Goal: Navigation & Orientation: Find specific page/section

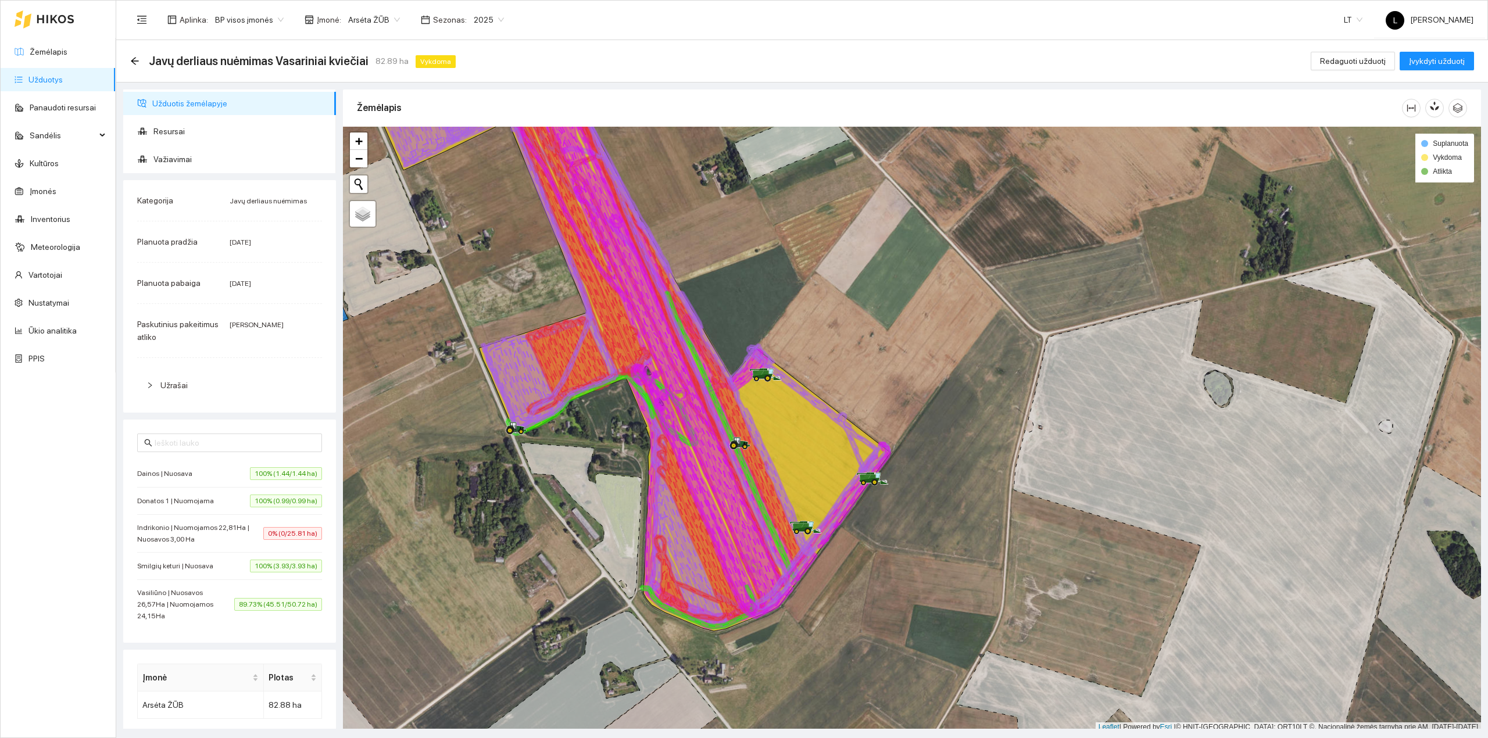
scroll to position [3, 0]
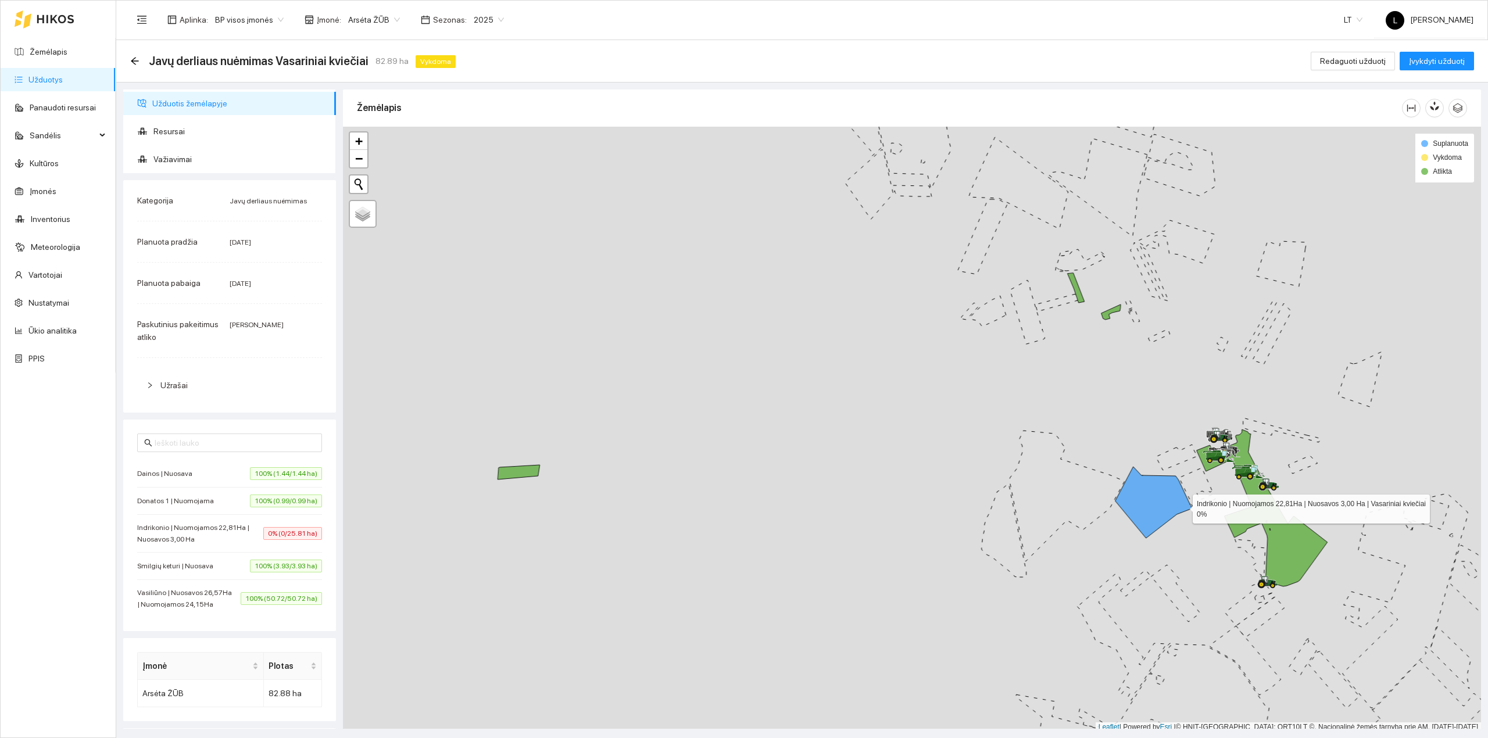
scroll to position [3, 0]
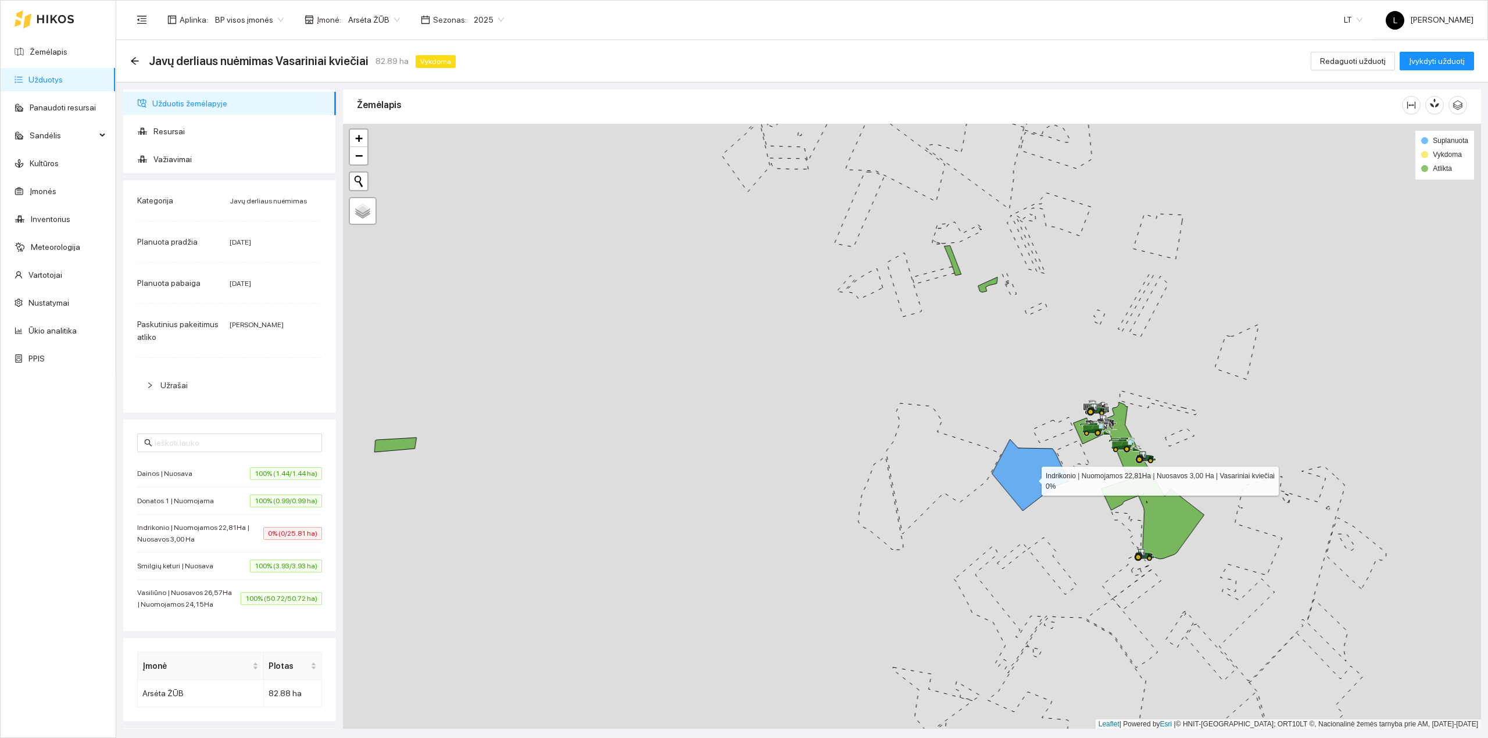
drag, startPoint x: 1181, startPoint y: 509, endPoint x: 918, endPoint y: 456, distance: 268.1
click at [992, 456] on icon at bounding box center [1030, 475] width 77 height 72
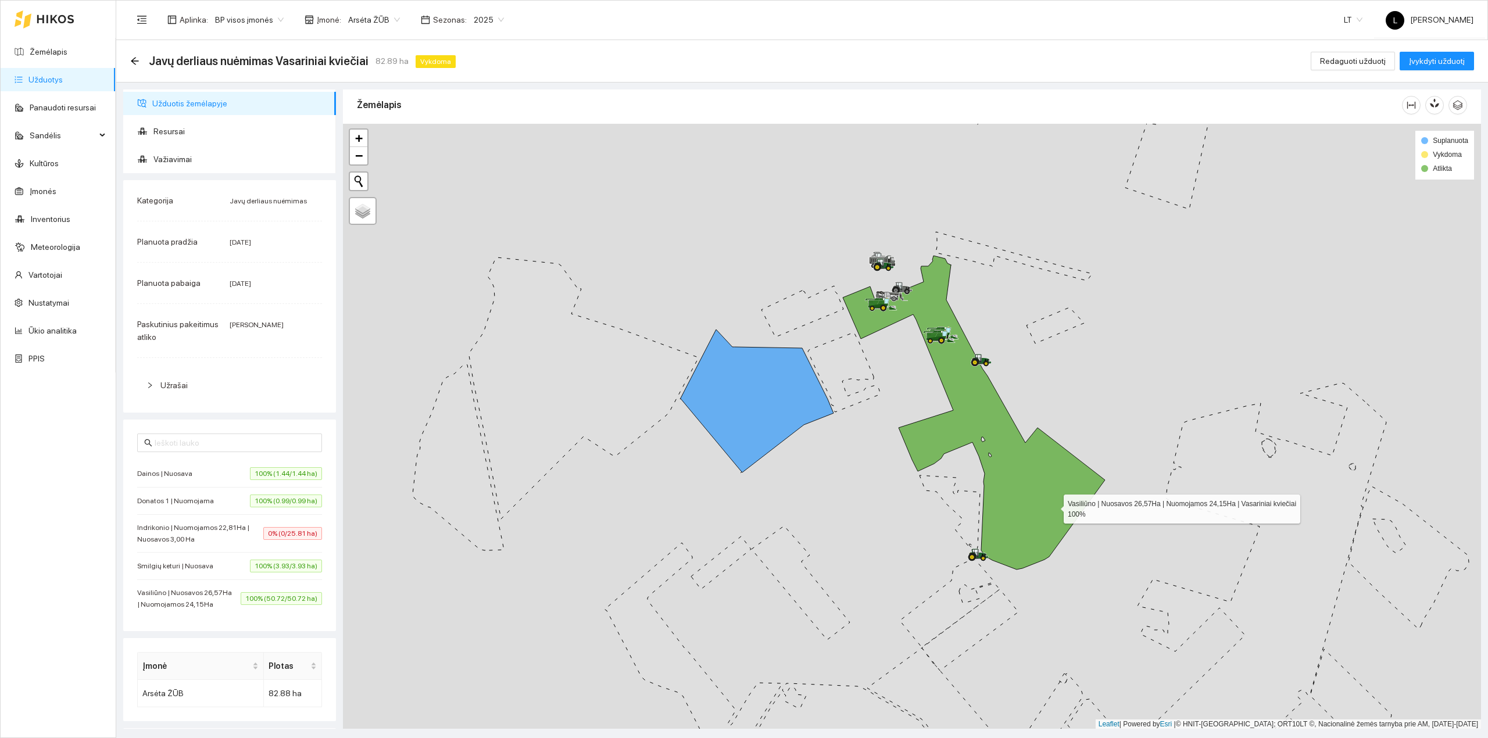
click at [1053, 507] on icon at bounding box center [974, 413] width 262 height 314
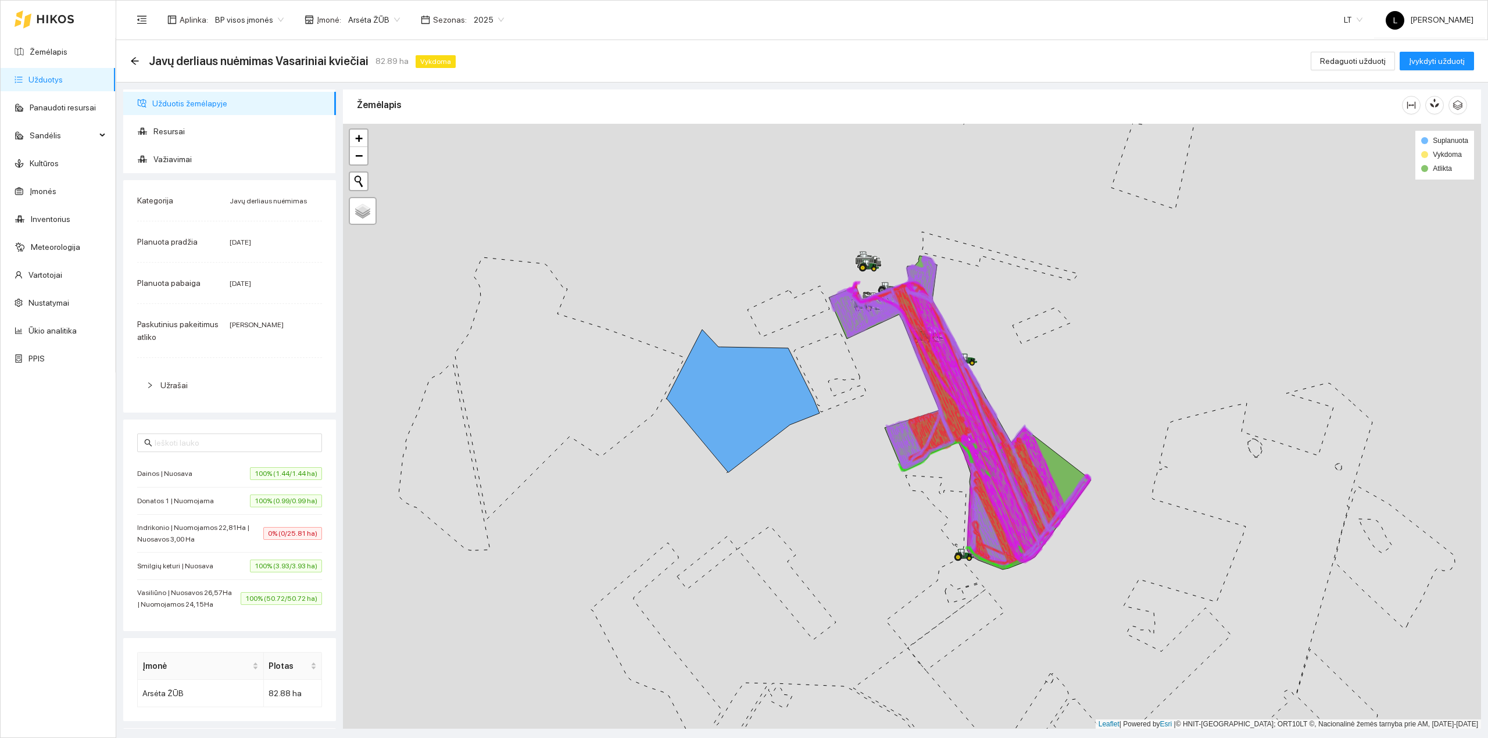
drag, startPoint x: 1056, startPoint y: 499, endPoint x: 927, endPoint y: 509, distance: 130.1
click at [930, 509] on icon at bounding box center [956, 415] width 203 height 264
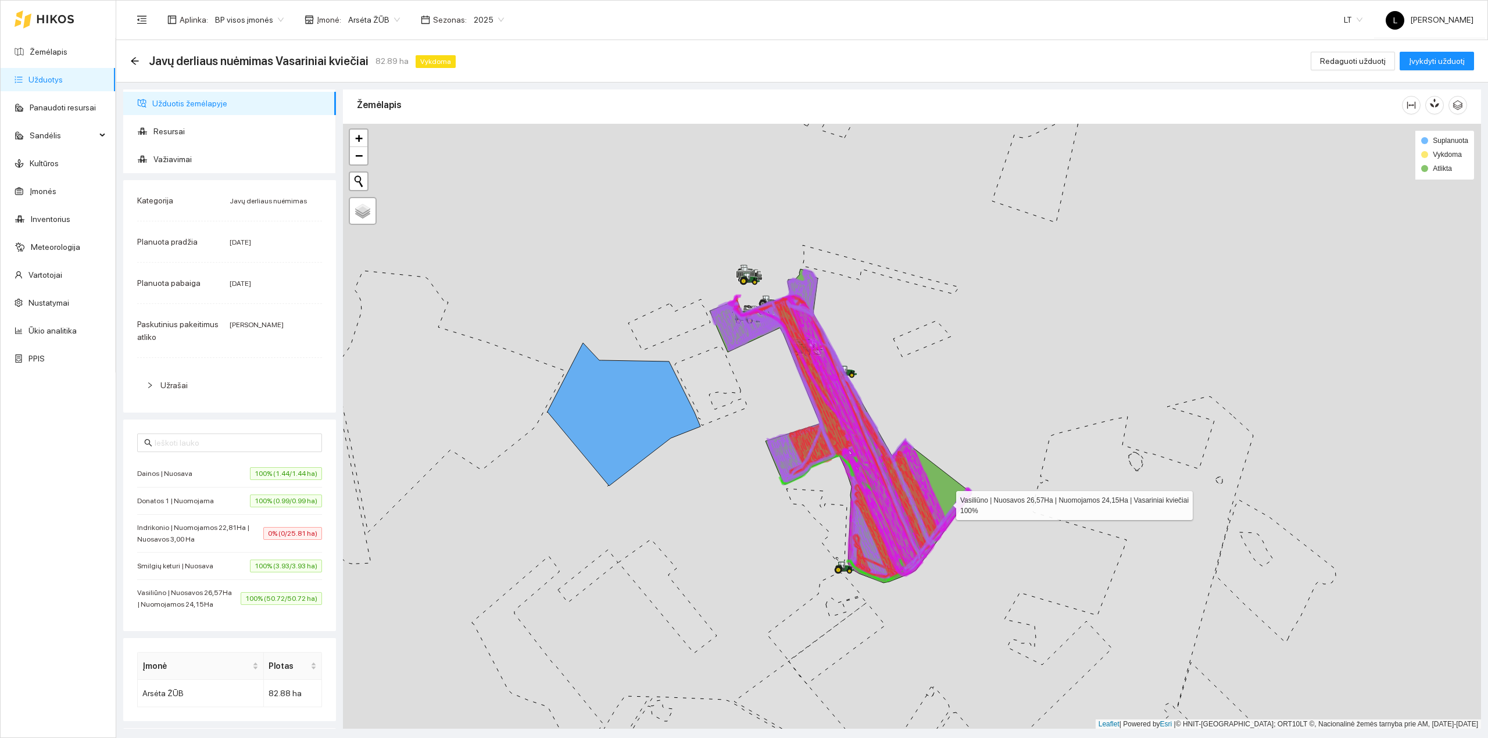
drag, startPoint x: 949, startPoint y: 501, endPoint x: 889, endPoint y: 524, distance: 63.7
click at [891, 524] on icon at bounding box center [841, 426] width 262 height 314
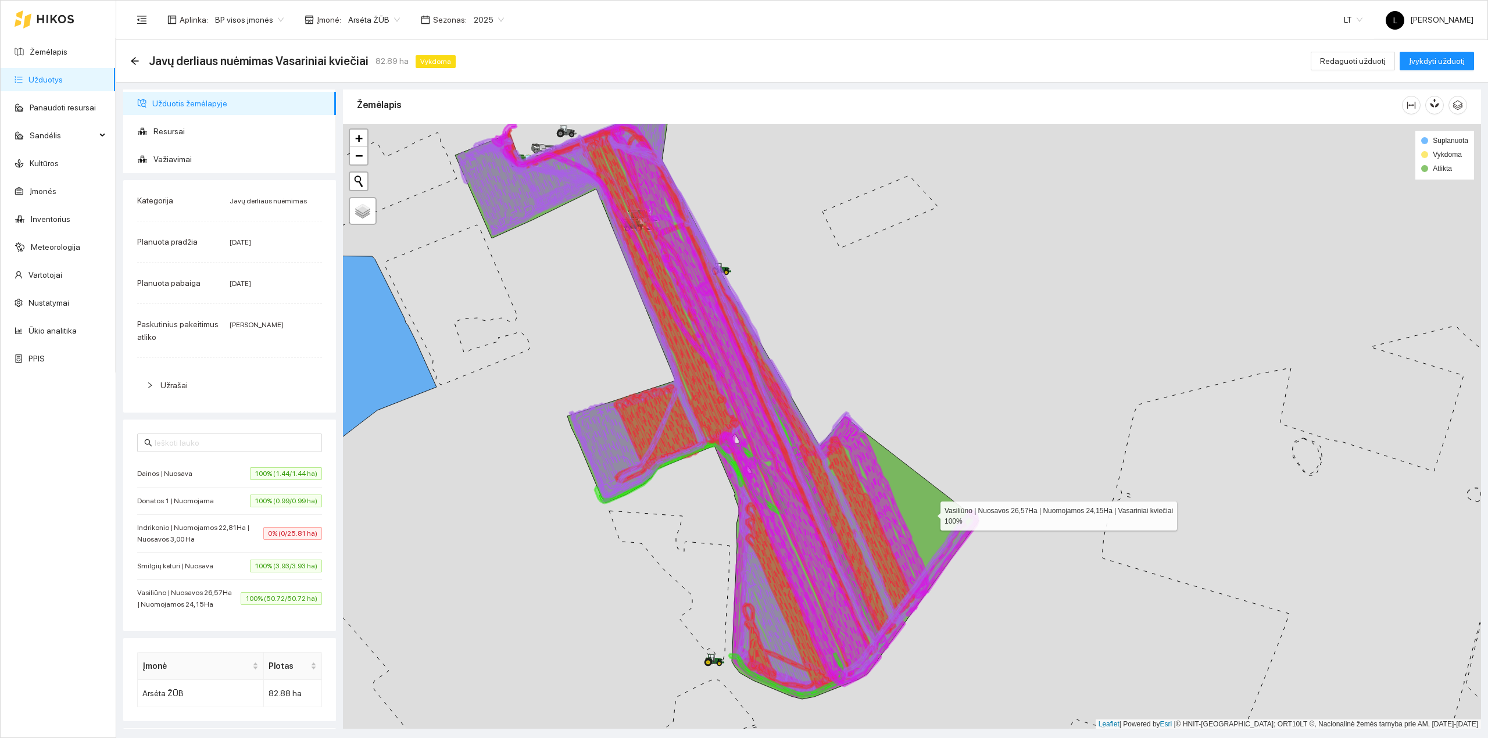
drag, startPoint x: 889, startPoint y: 503, endPoint x: 987, endPoint y: 535, distance: 103.5
click at [979, 535] on icon at bounding box center [717, 386] width 524 height 628
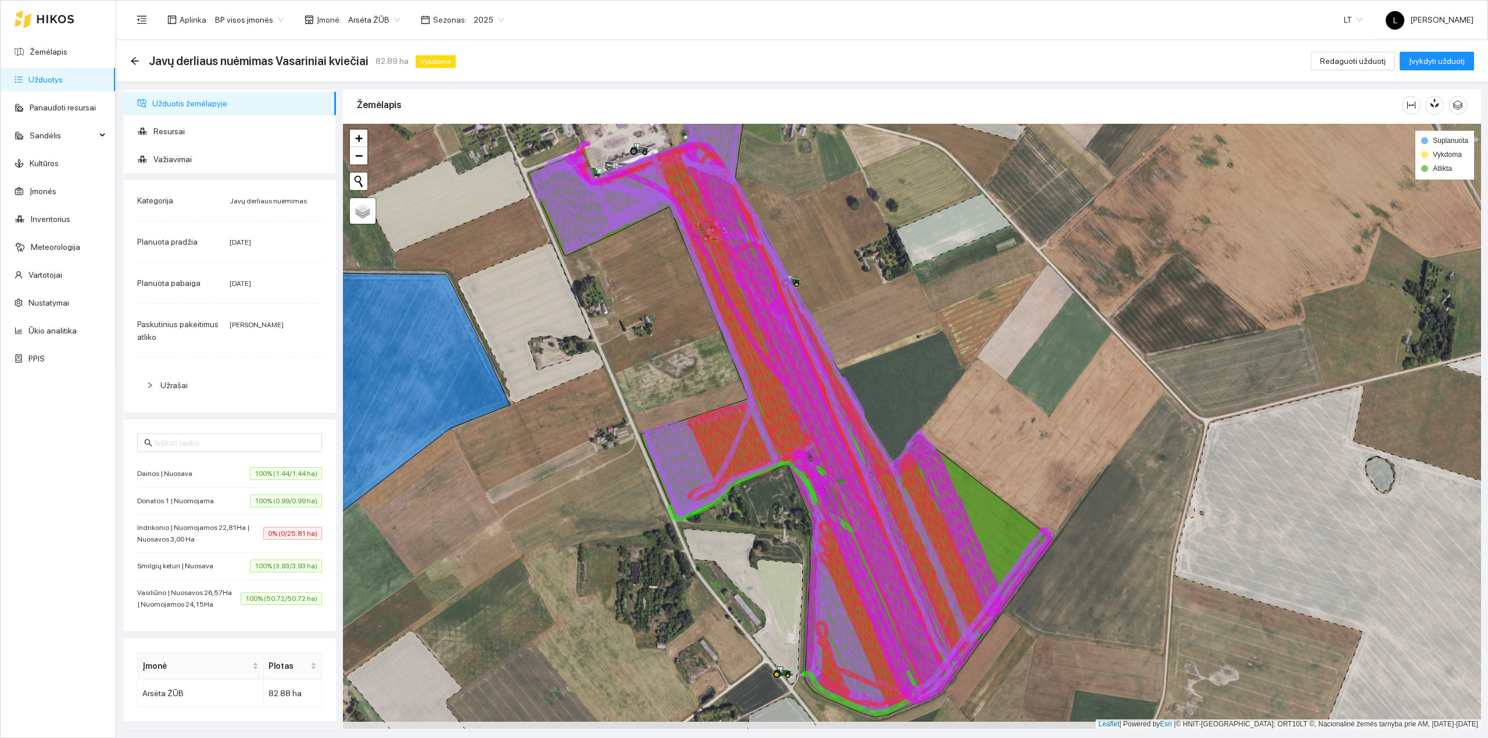
drag, startPoint x: 854, startPoint y: 443, endPoint x: 856, endPoint y: 400, distance: 43.1
click at [856, 400] on icon at bounding box center [786, 405] width 430 height 527
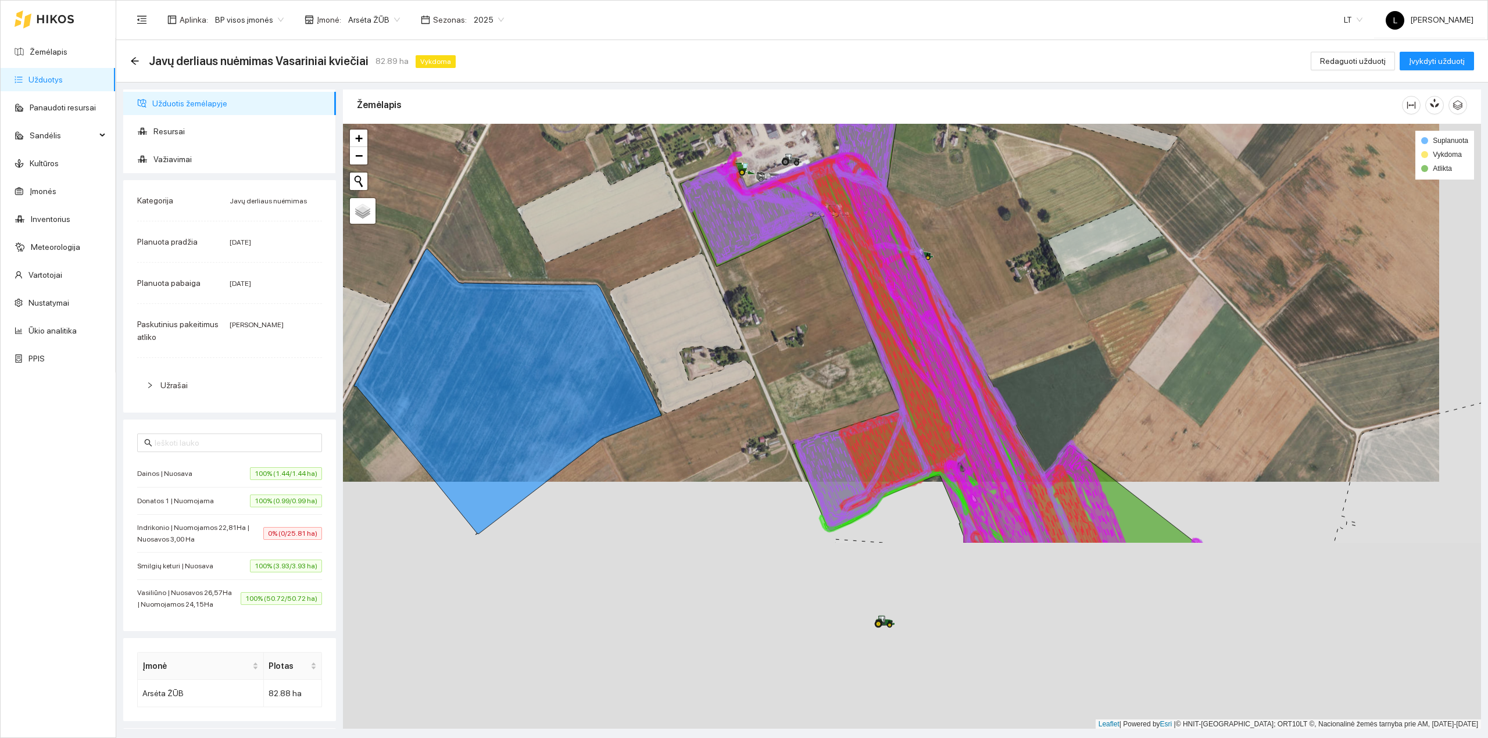
drag, startPoint x: 898, startPoint y: 312, endPoint x: 886, endPoint y: 247, distance: 66.1
click at [886, 247] on icon at bounding box center [881, 348] width 306 height 392
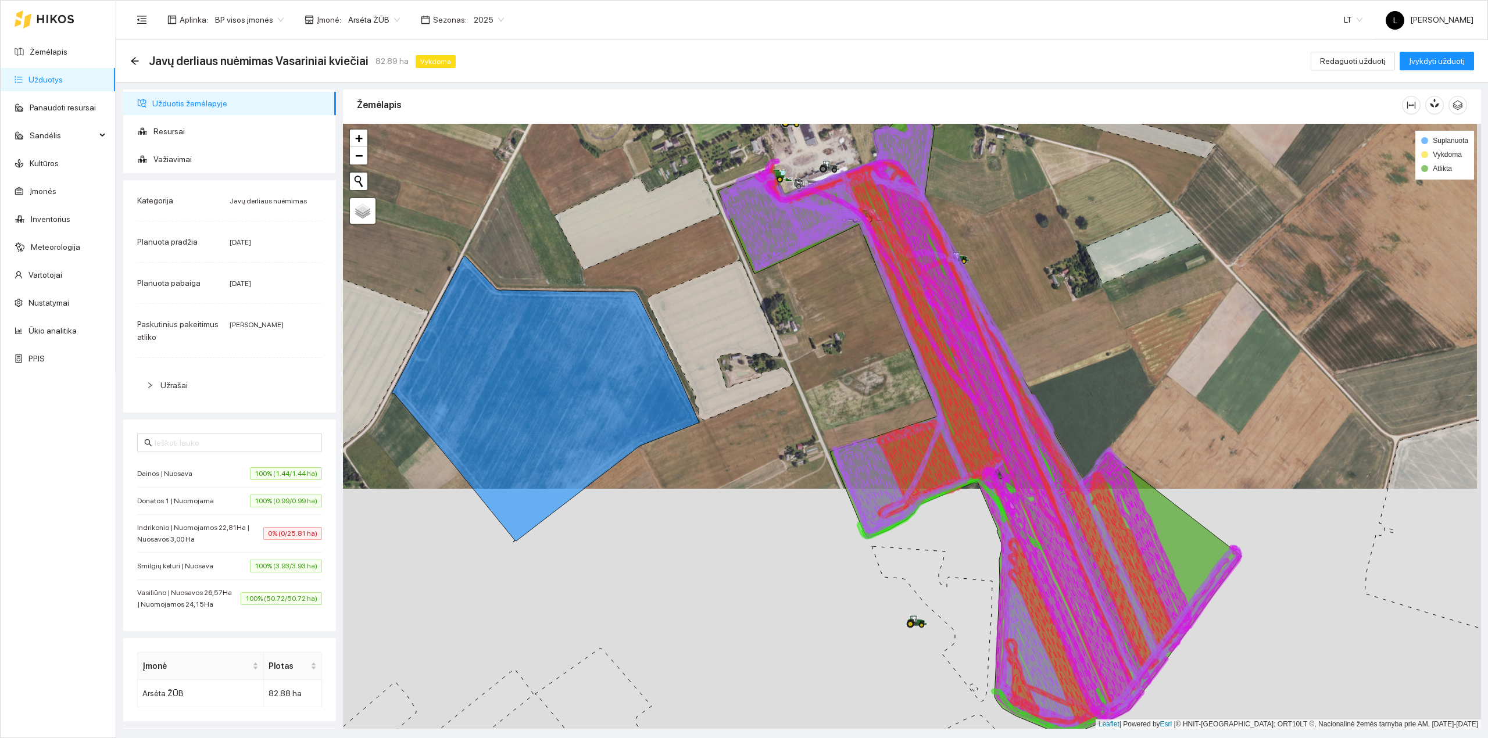
drag, startPoint x: 773, startPoint y: 315, endPoint x: 996, endPoint y: 494, distance: 286.6
click at [1024, 505] on div at bounding box center [912, 427] width 1138 height 606
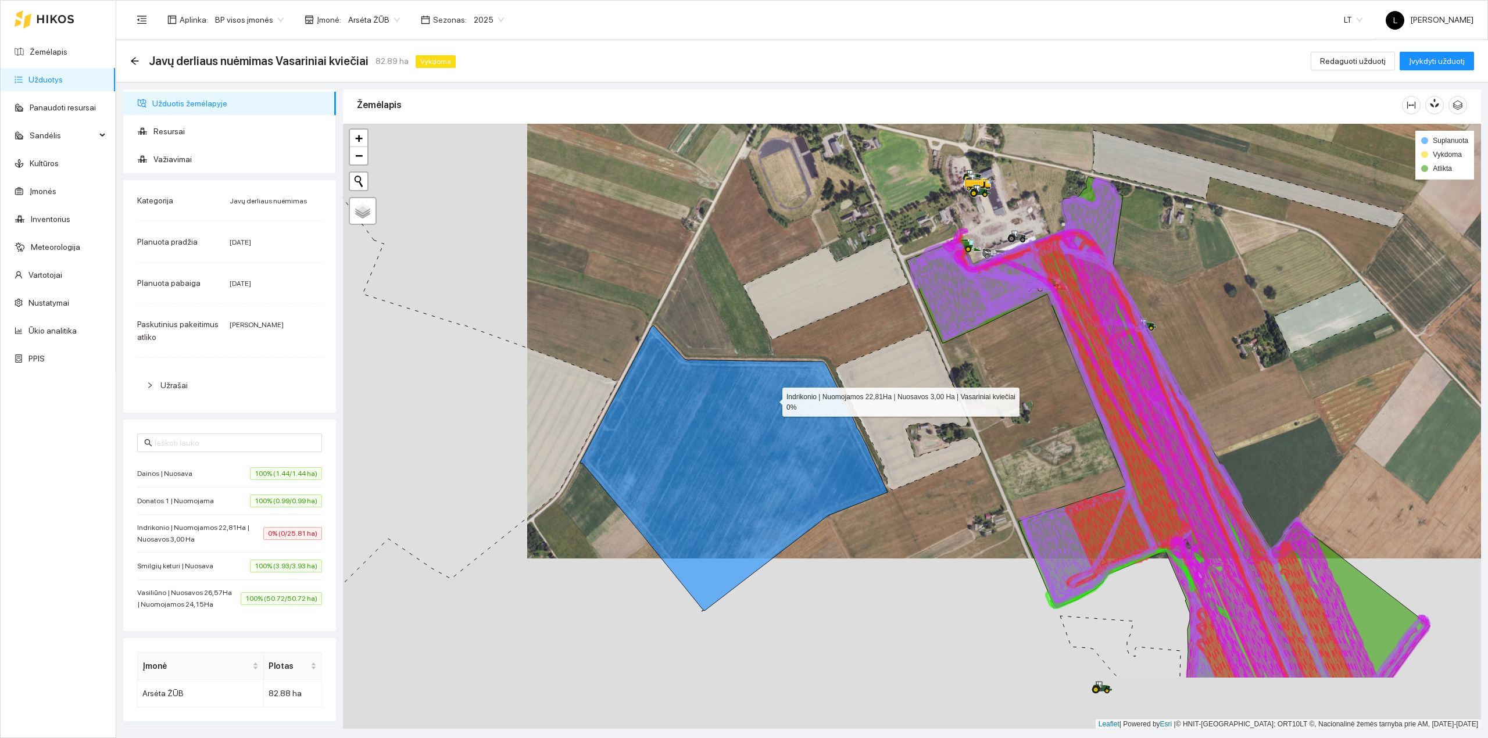
drag, startPoint x: 777, startPoint y: 420, endPoint x: 771, endPoint y: 396, distance: 24.5
click at [771, 396] on icon at bounding box center [734, 469] width 308 height 286
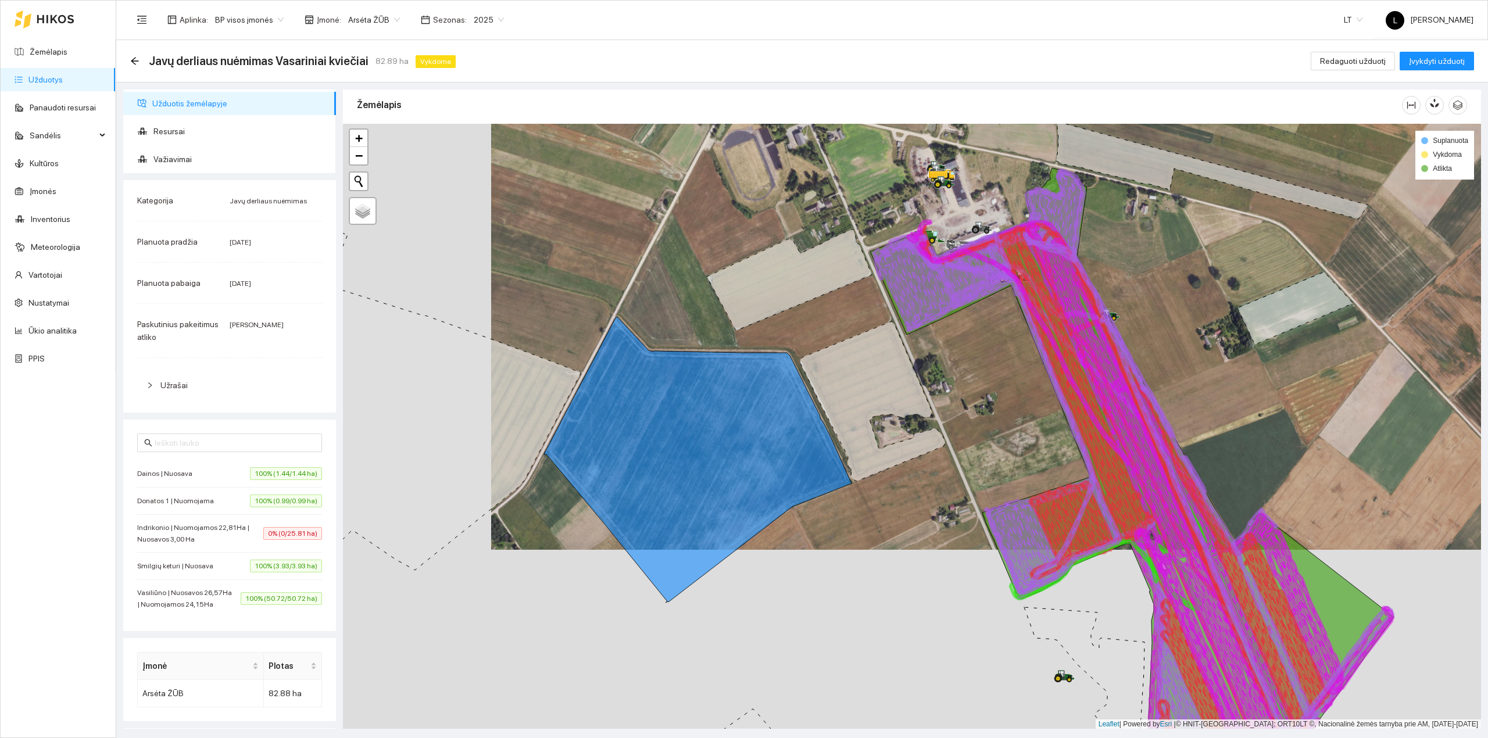
drag, startPoint x: 1009, startPoint y: 344, endPoint x: 922, endPoint y: 336, distance: 87.6
click at [923, 336] on div at bounding box center [912, 427] width 1138 height 606
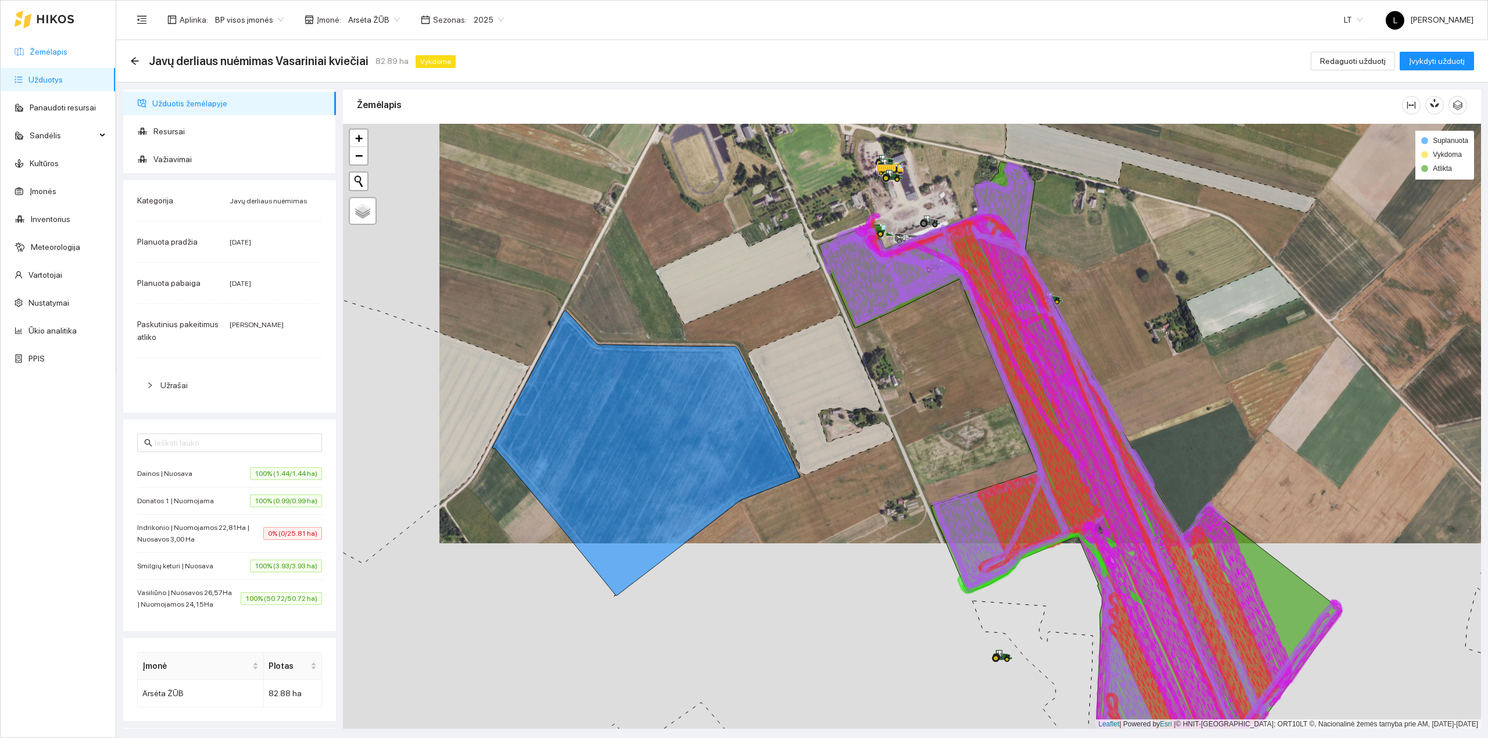
click at [61, 47] on link "Žemėlapis" at bounding box center [49, 51] width 38 height 9
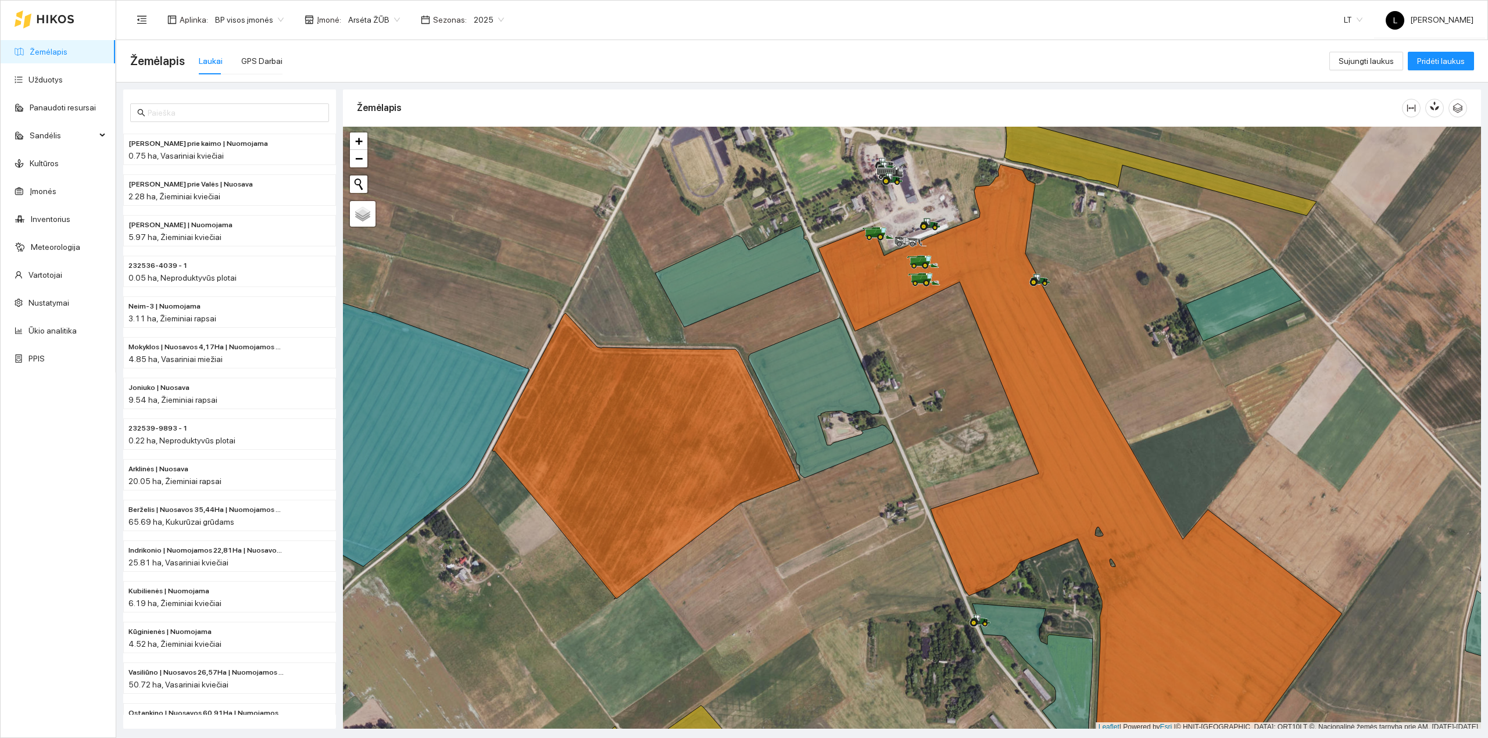
scroll to position [3, 0]
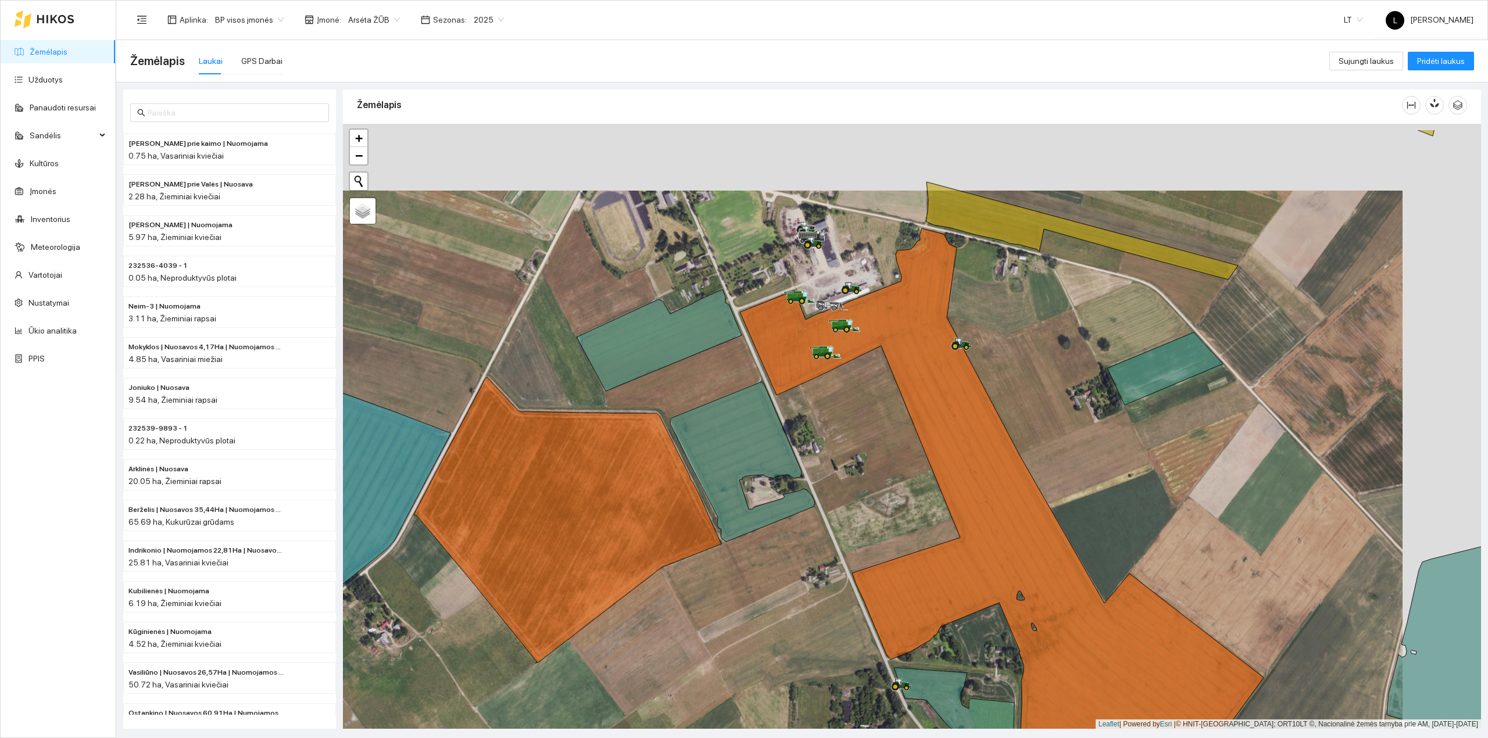
drag, startPoint x: 935, startPoint y: 403, endPoint x: 855, endPoint y: 470, distance: 104.4
click at [856, 470] on div at bounding box center [912, 427] width 1138 height 606
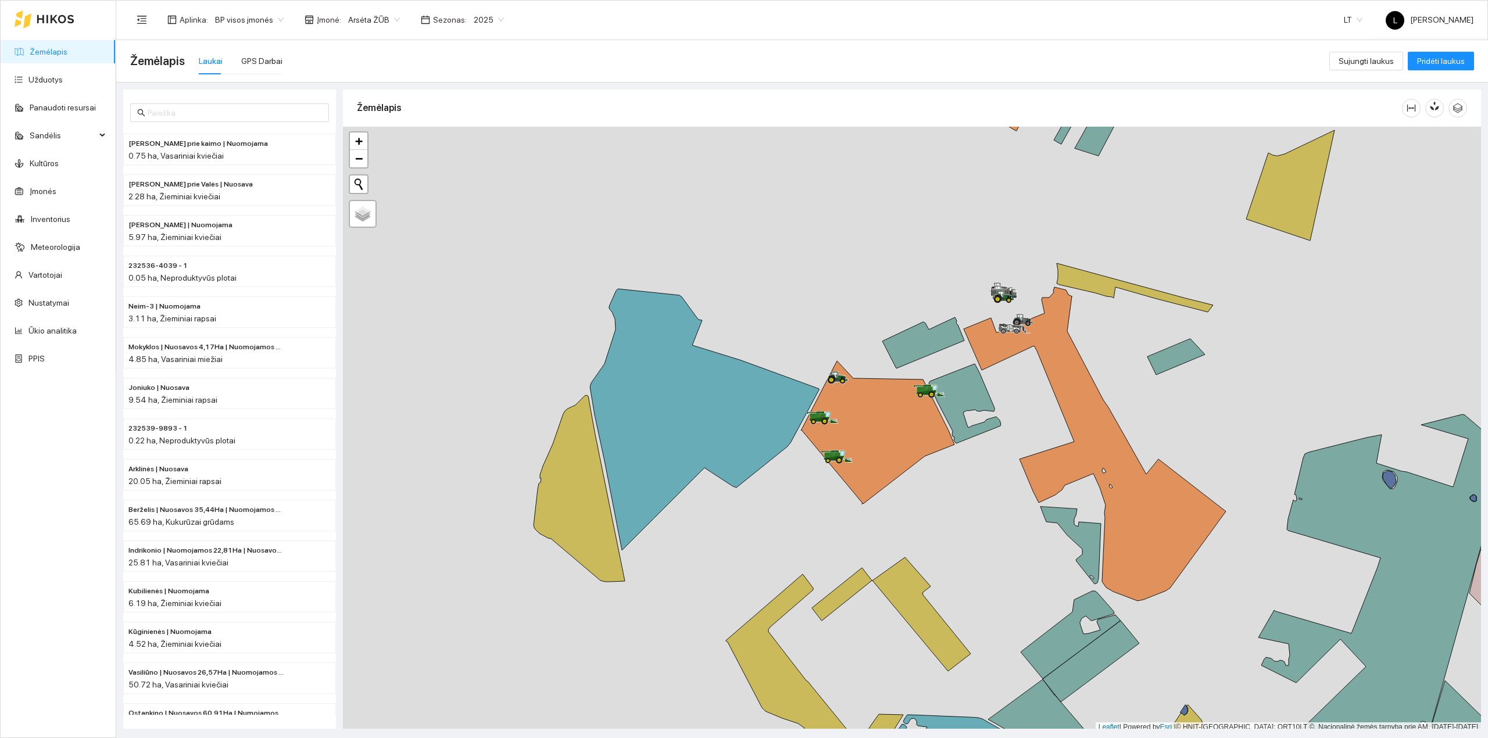
scroll to position [3, 0]
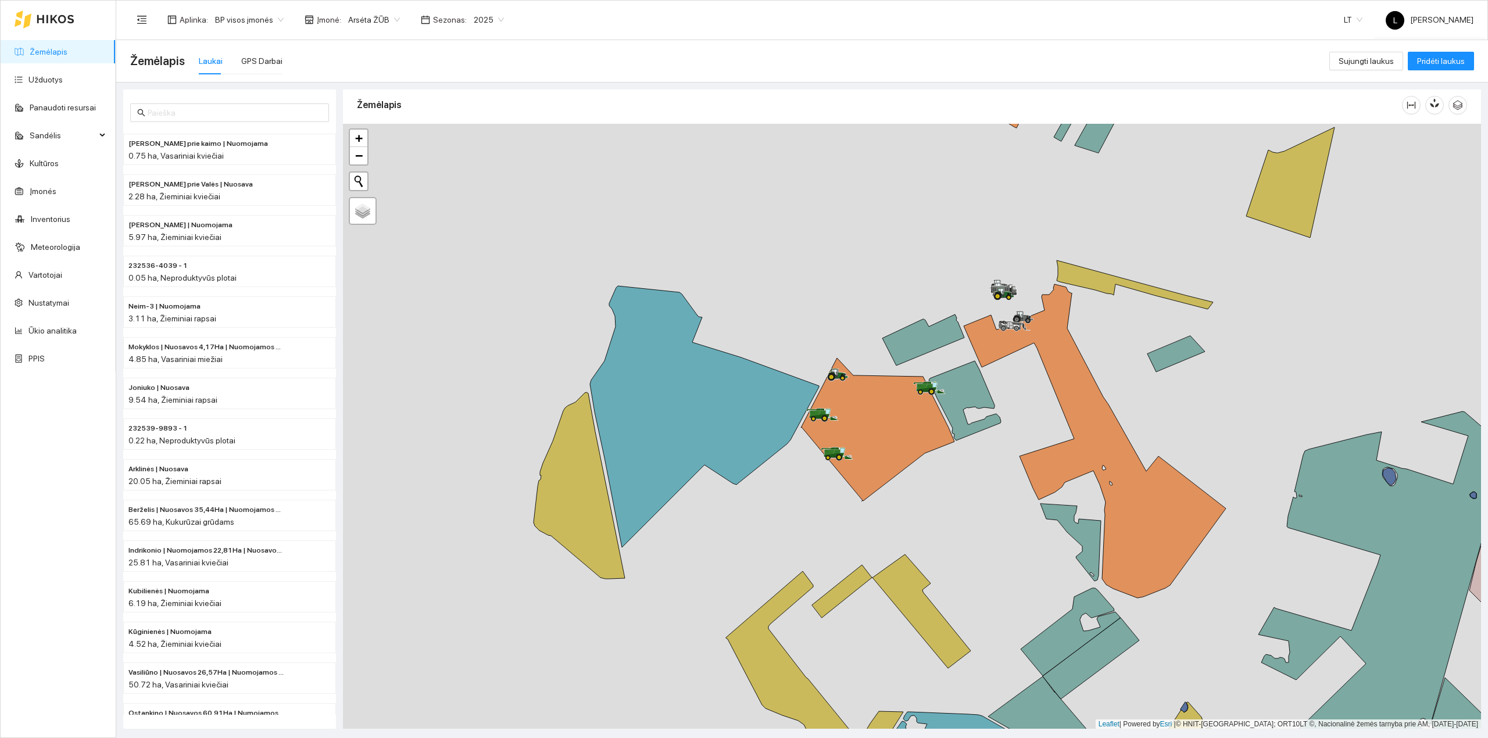
drag, startPoint x: 974, startPoint y: 456, endPoint x: 943, endPoint y: 450, distance: 31.9
click at [943, 450] on div at bounding box center [912, 427] width 1138 height 606
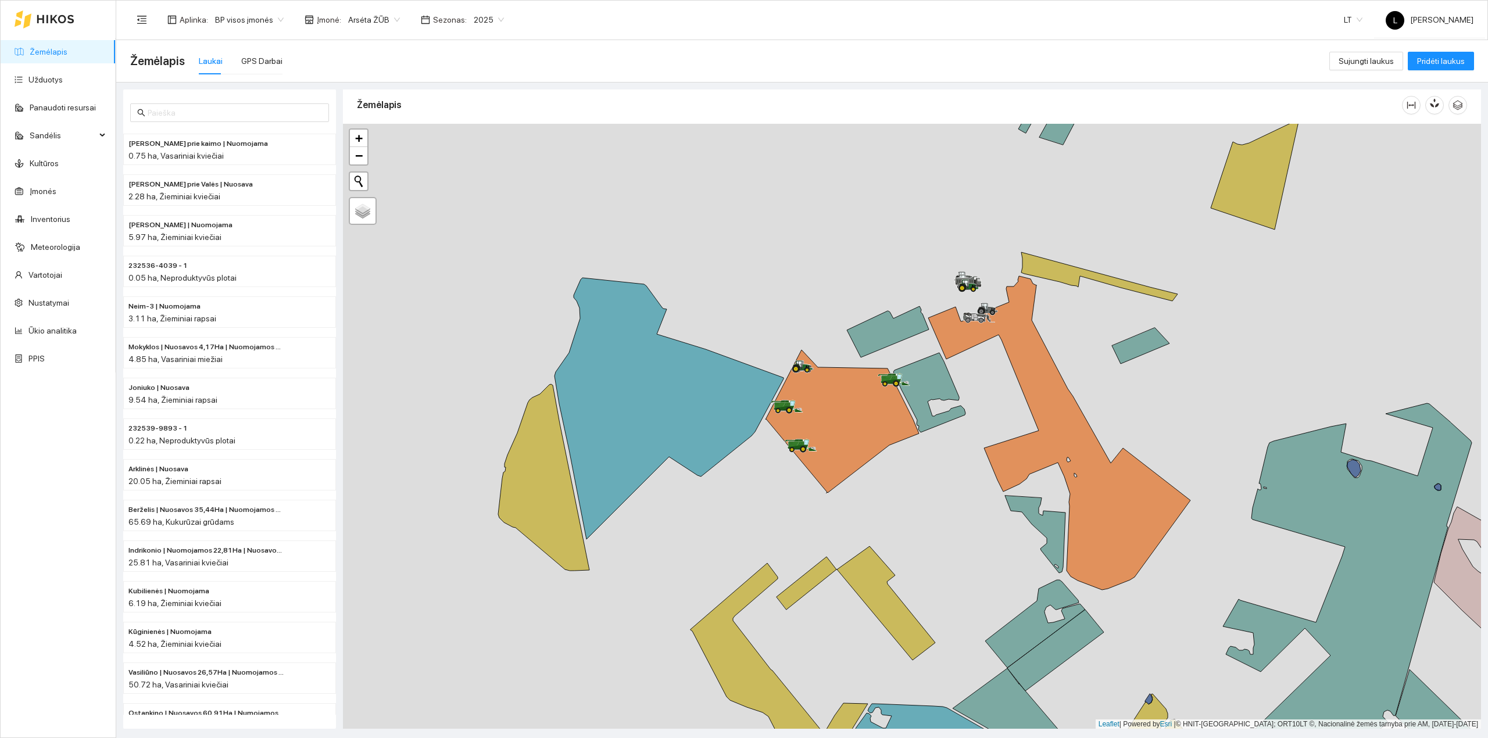
drag, startPoint x: 910, startPoint y: 456, endPoint x: 823, endPoint y: 443, distance: 87.6
click at [824, 443] on div at bounding box center [912, 427] width 1138 height 606
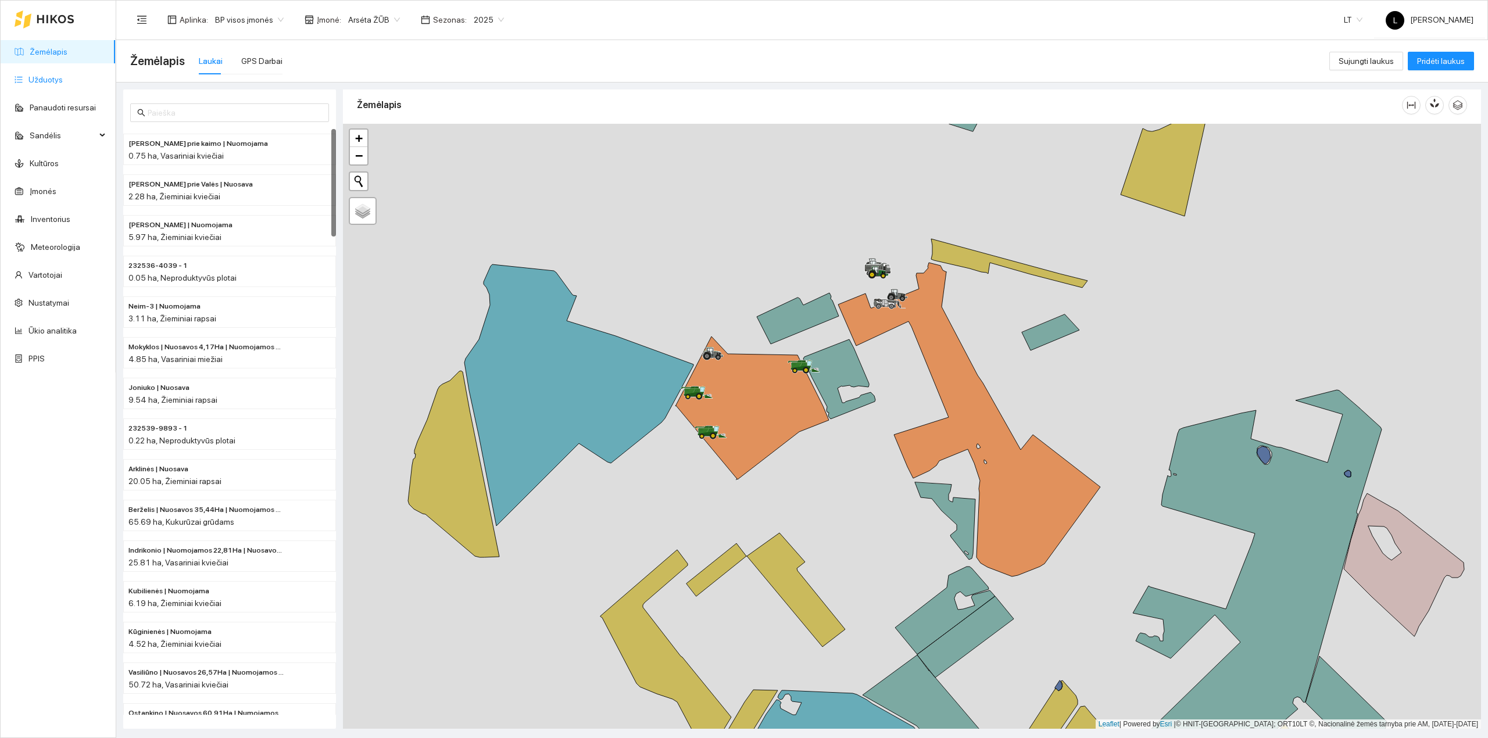
click at [51, 75] on link "Užduotys" at bounding box center [45, 79] width 34 height 9
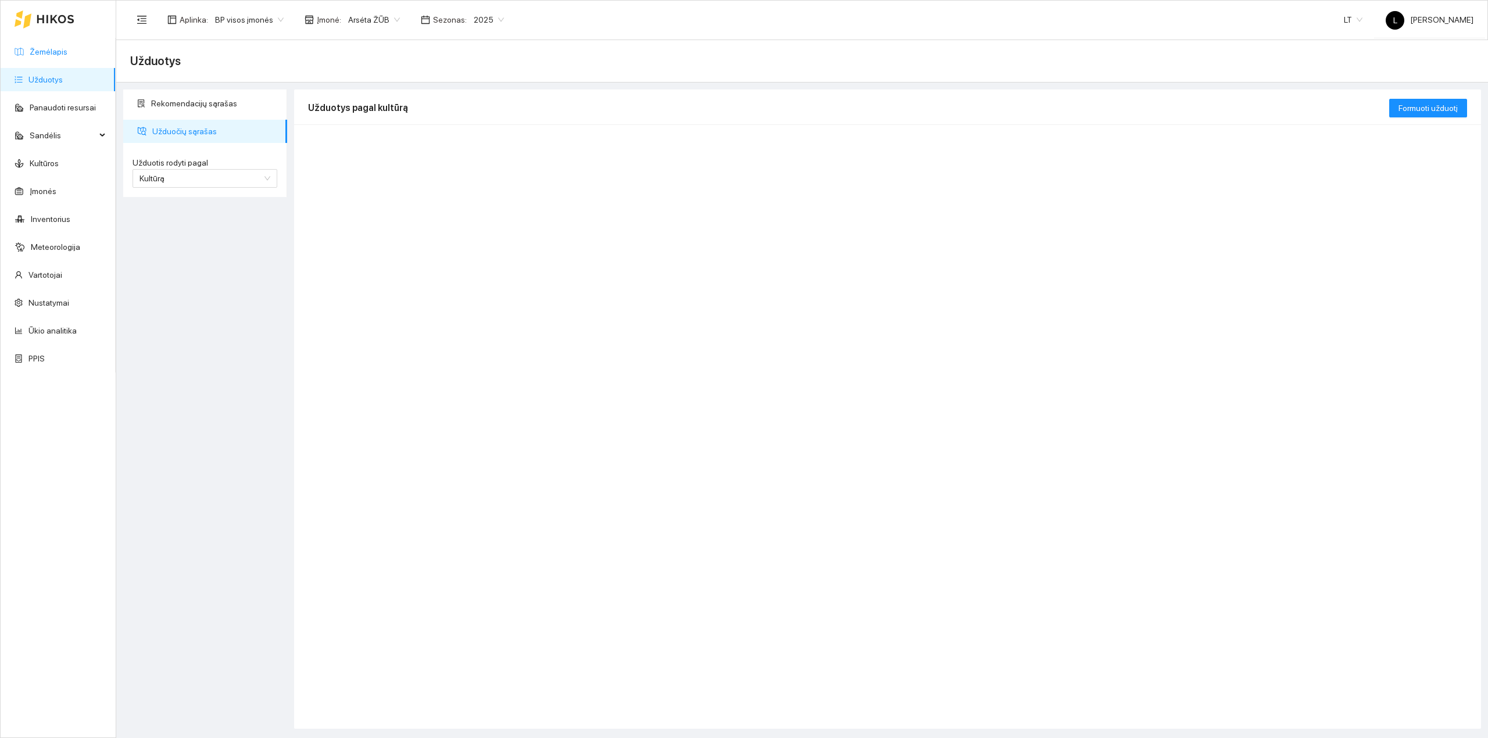
click at [61, 50] on link "Žemėlapis" at bounding box center [49, 51] width 38 height 9
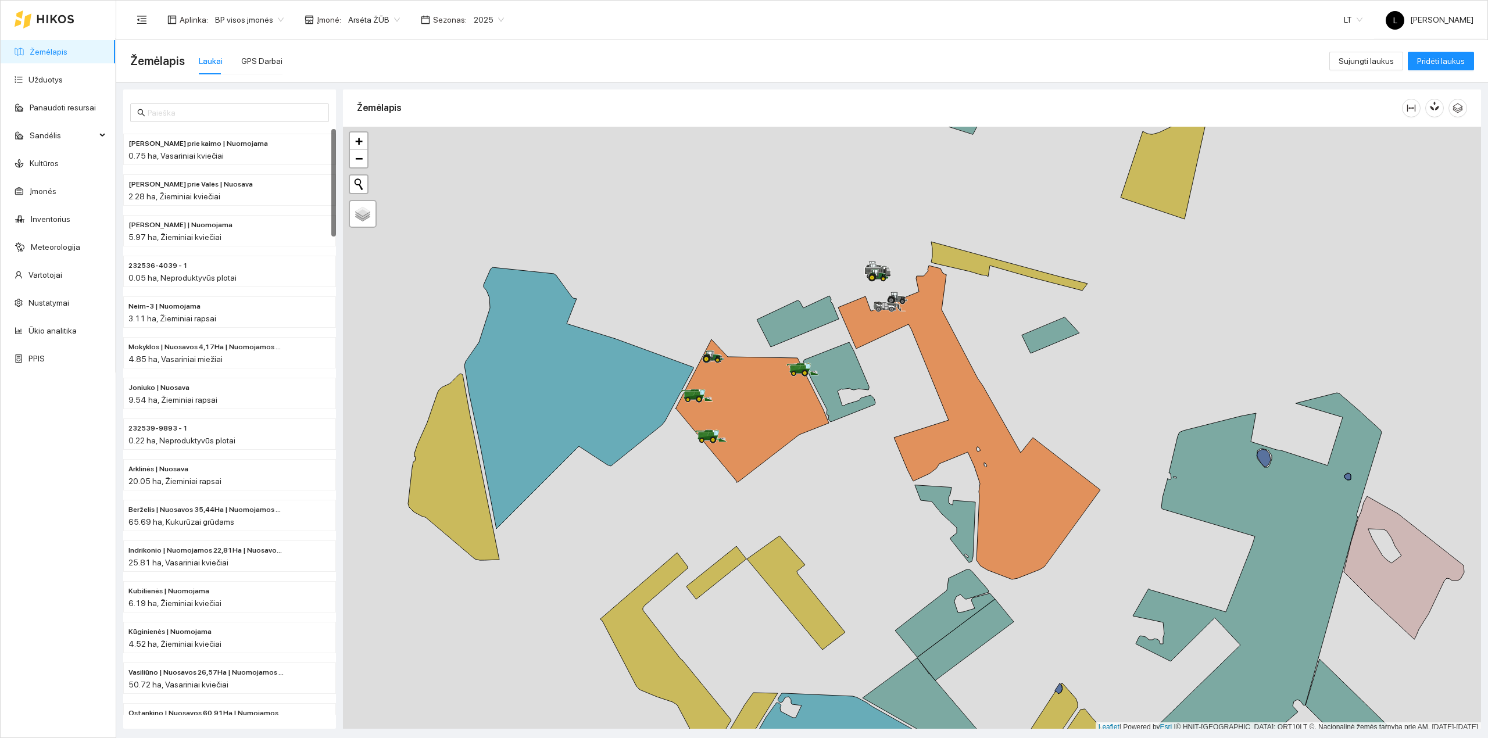
click at [278, 59] on div "Žemėlapis Laukai GPS Darbai" at bounding box center [729, 60] width 1199 height 37
click at [276, 59] on div "GPS Darbai" at bounding box center [261, 61] width 41 height 13
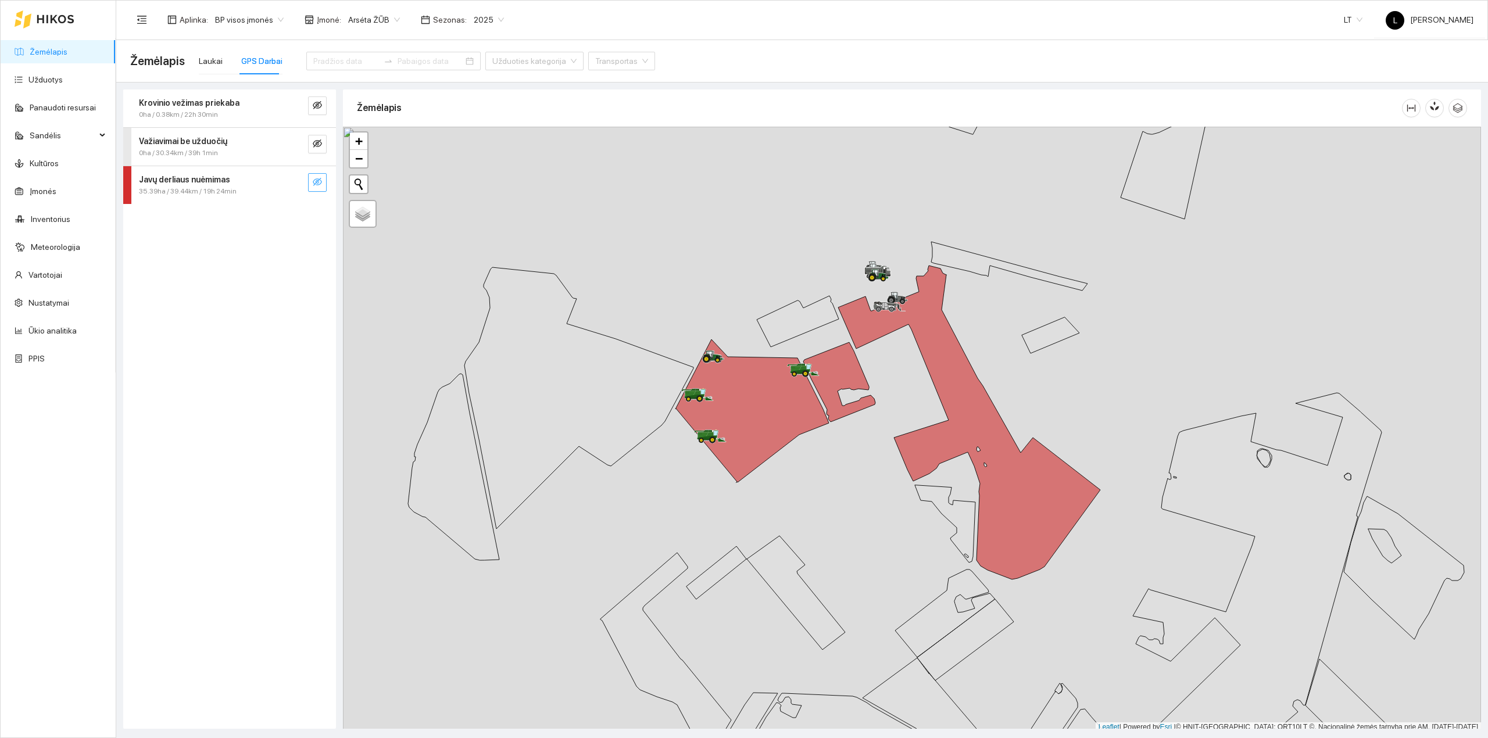
click at [320, 185] on icon "eye-invisible" at bounding box center [317, 181] width 9 height 9
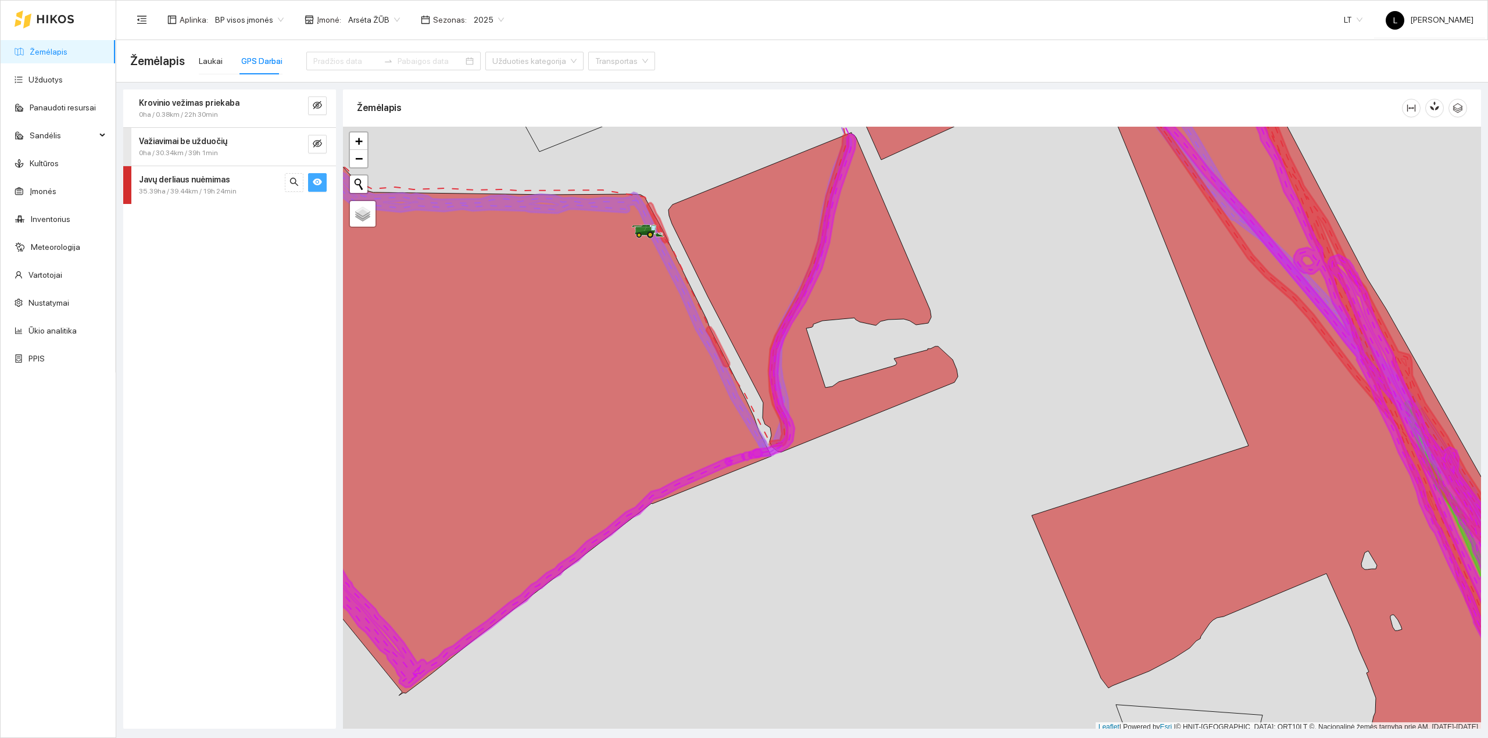
scroll to position [3, 0]
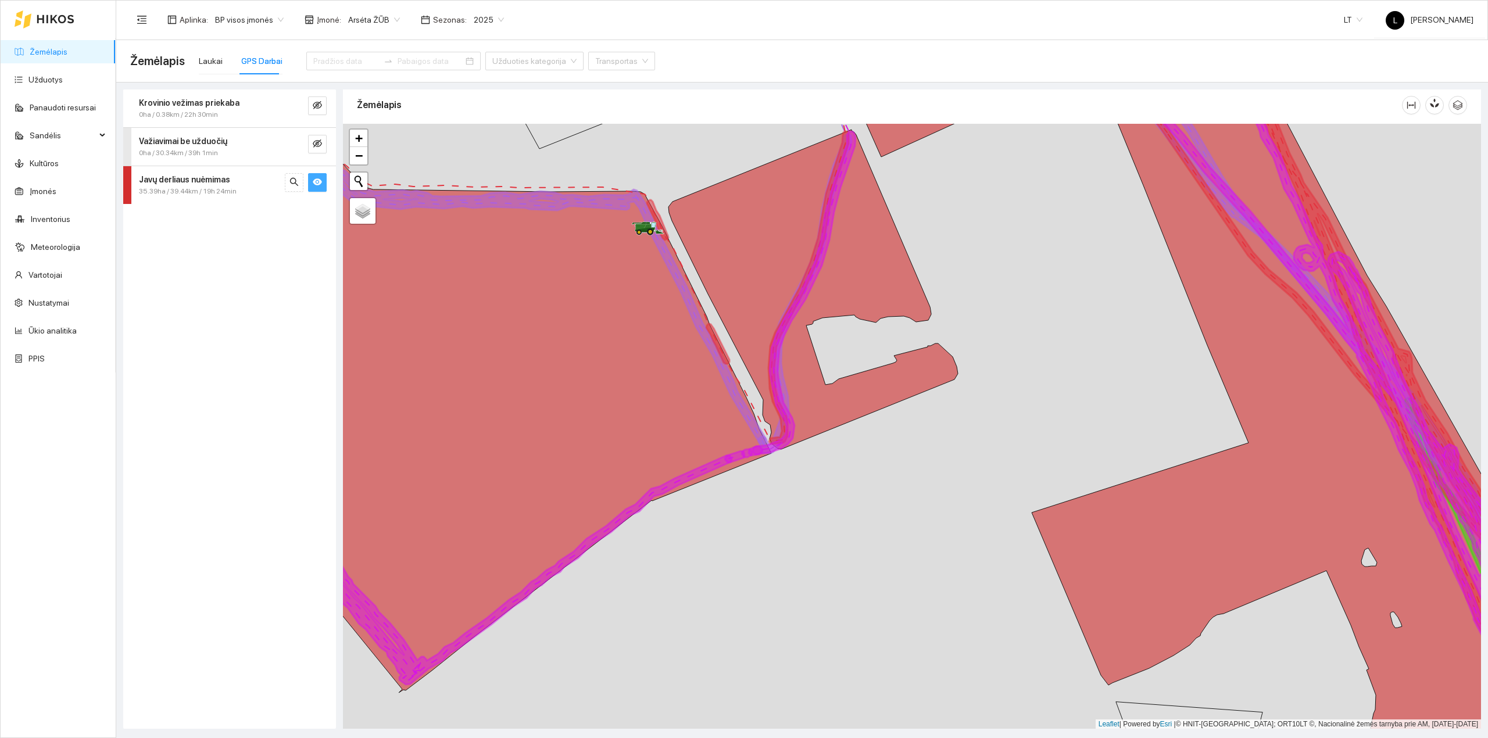
drag, startPoint x: 893, startPoint y: 465, endPoint x: 761, endPoint y: 458, distance: 132.1
click at [765, 451] on div at bounding box center [912, 427] width 1138 height 606
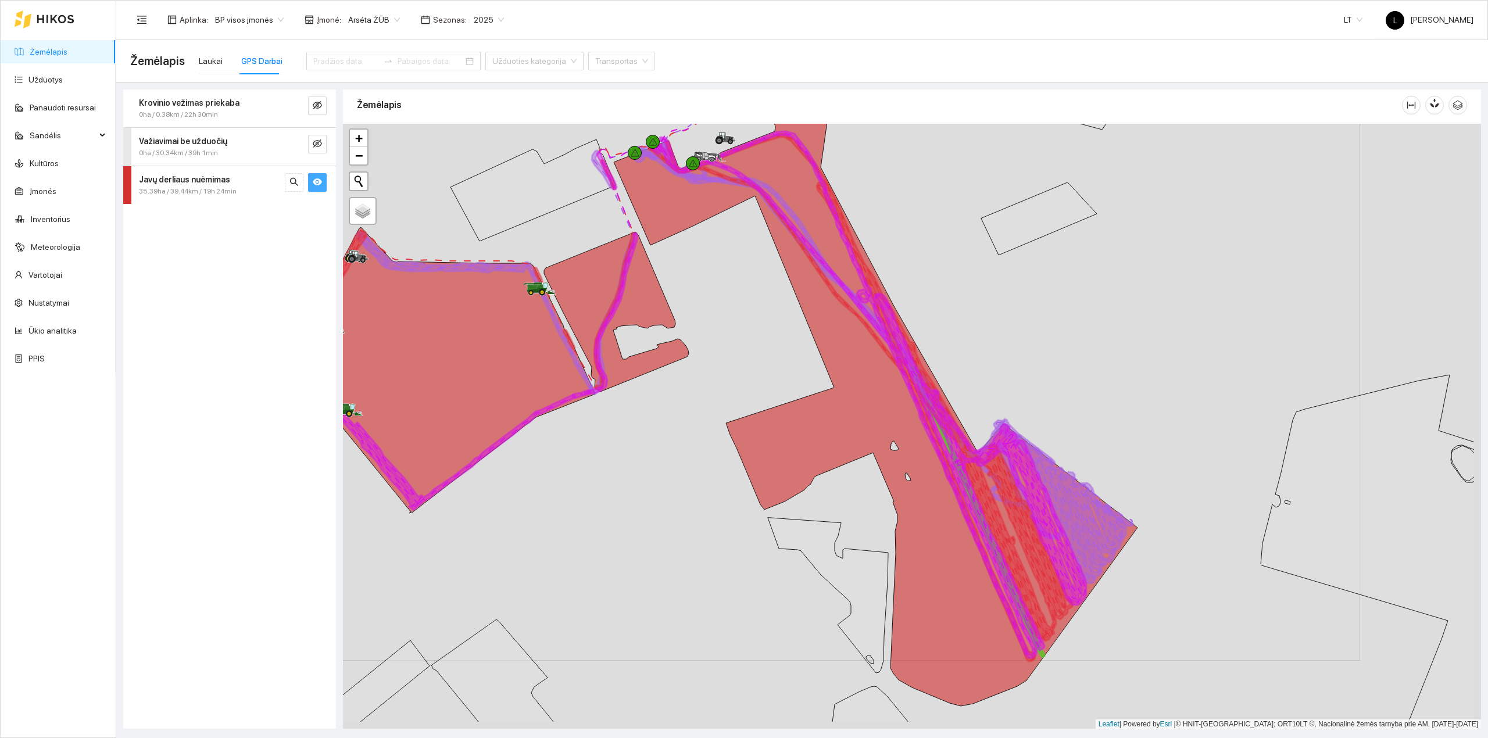
drag, startPoint x: 794, startPoint y: 529, endPoint x: 662, endPoint y: 421, distance: 171.1
click at [657, 421] on div at bounding box center [912, 427] width 1138 height 606
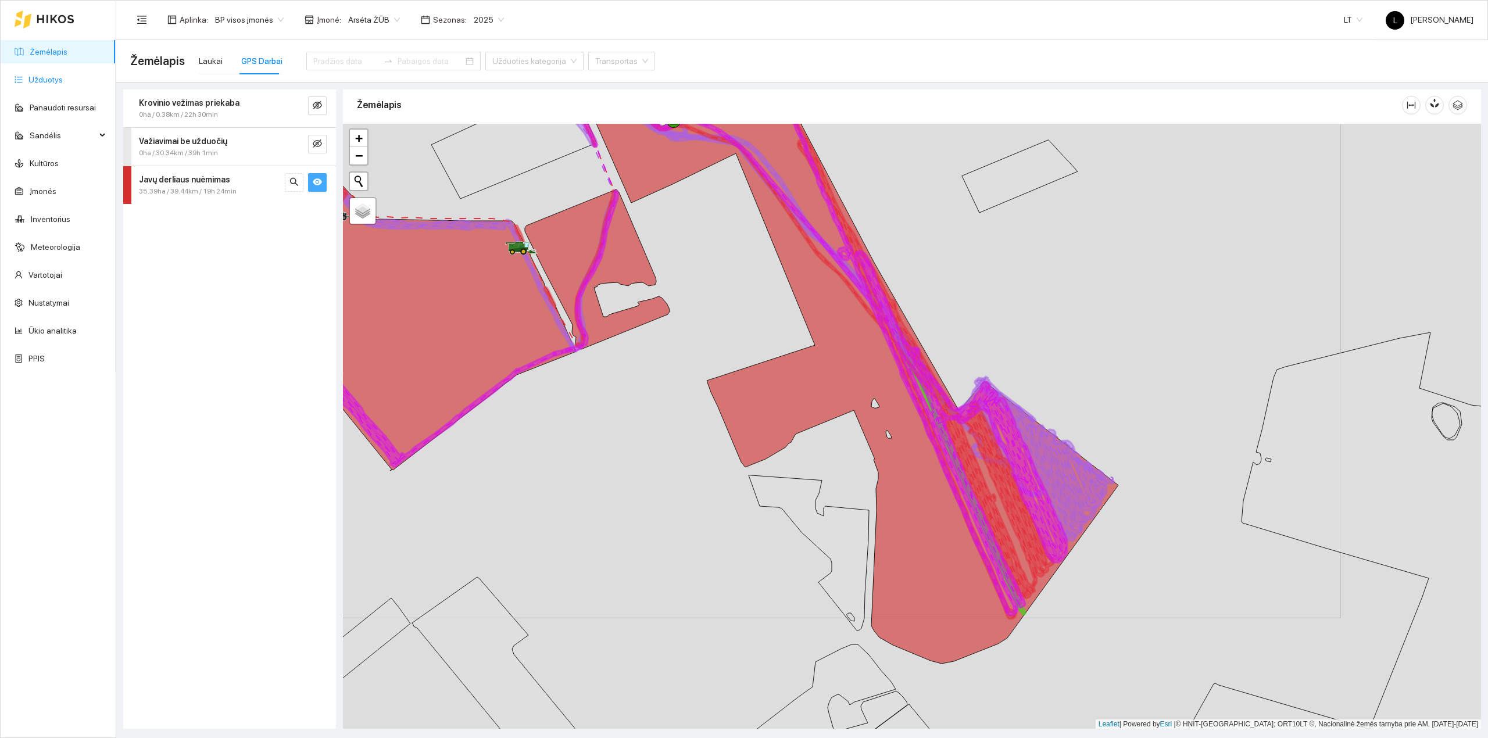
click at [36, 80] on link "Užduotys" at bounding box center [45, 79] width 34 height 9
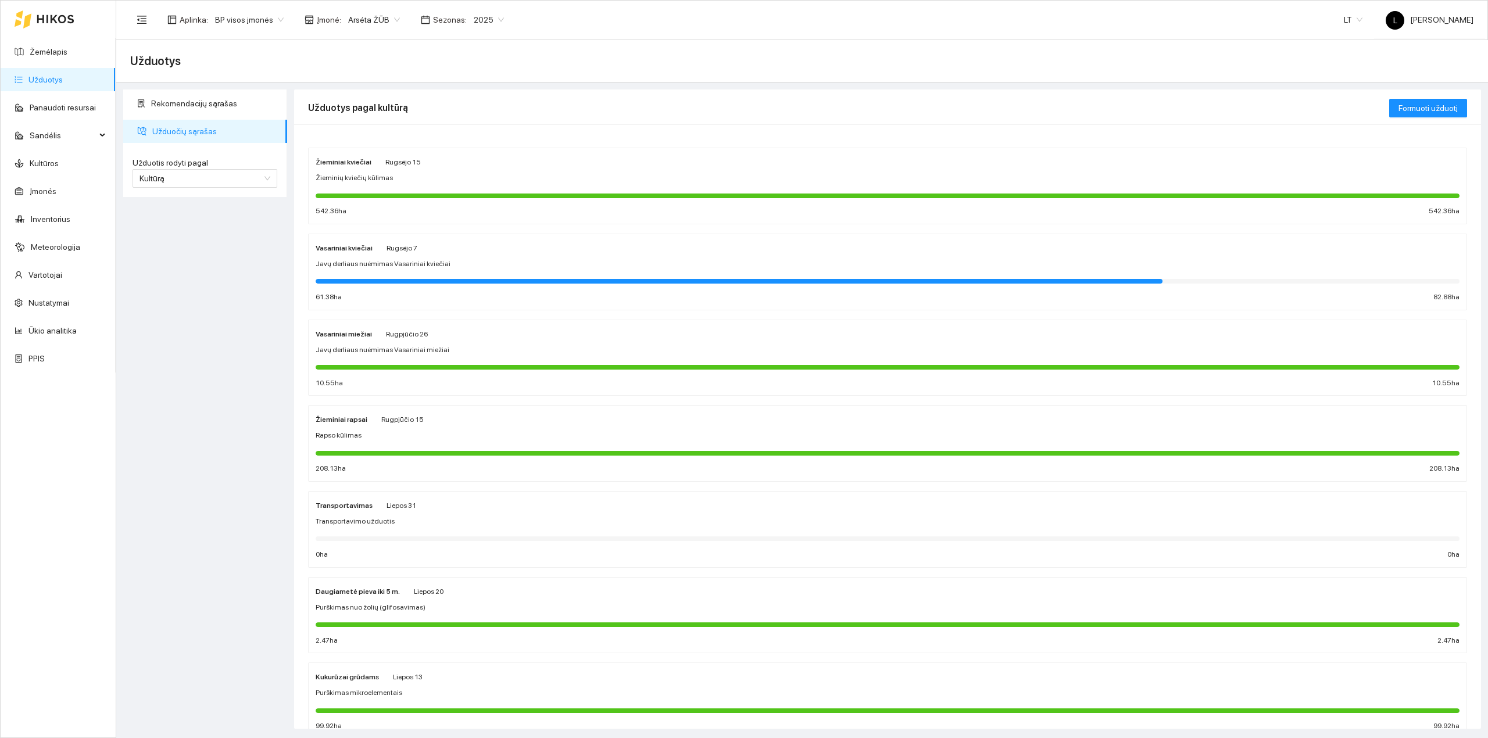
click at [393, 286] on div at bounding box center [888, 280] width 1144 height 13
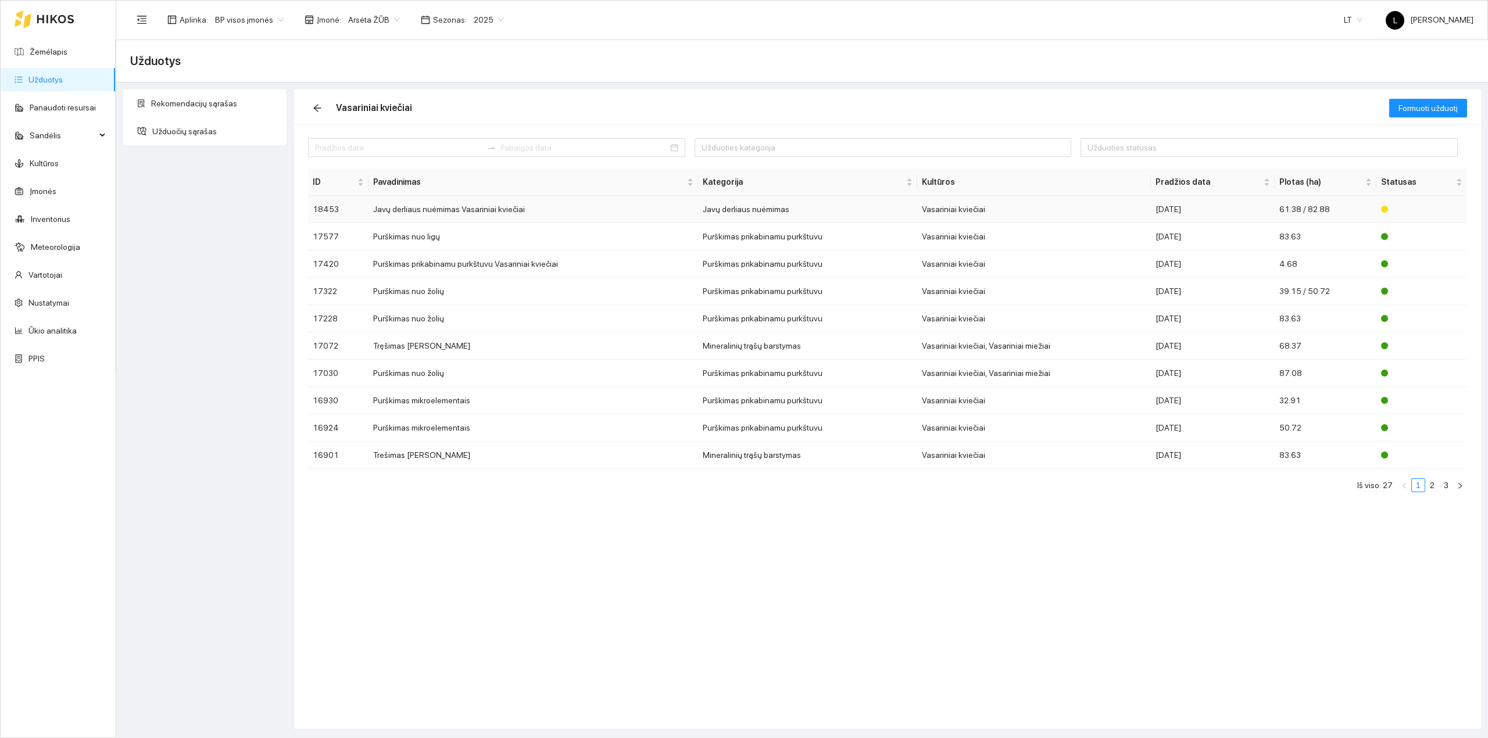
click at [1152, 215] on td "Vasariniai kviečiai" at bounding box center [1034, 209] width 234 height 27
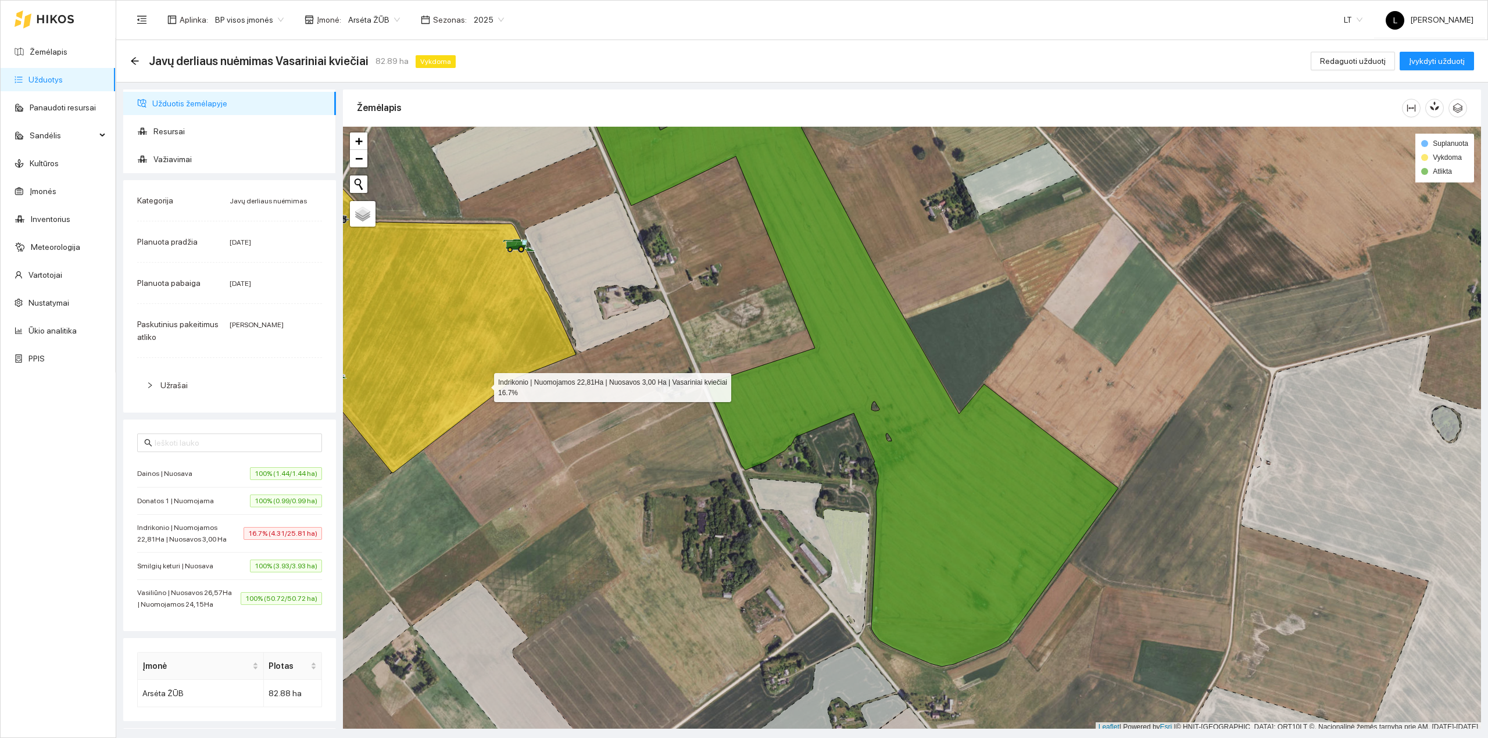
scroll to position [3, 0]
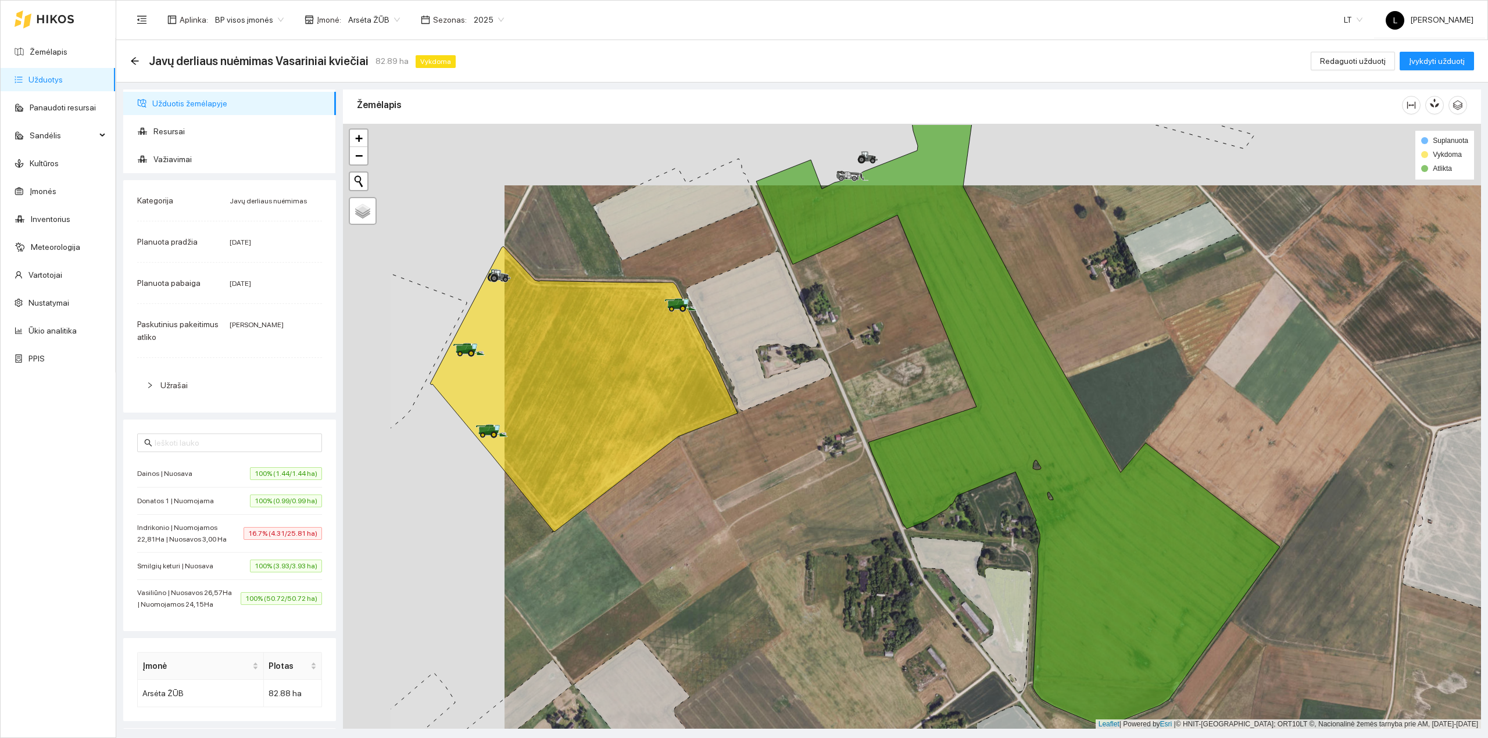
drag, startPoint x: 542, startPoint y: 403, endPoint x: 773, endPoint y: 477, distance: 242.3
click at [773, 477] on div at bounding box center [912, 427] width 1138 height 606
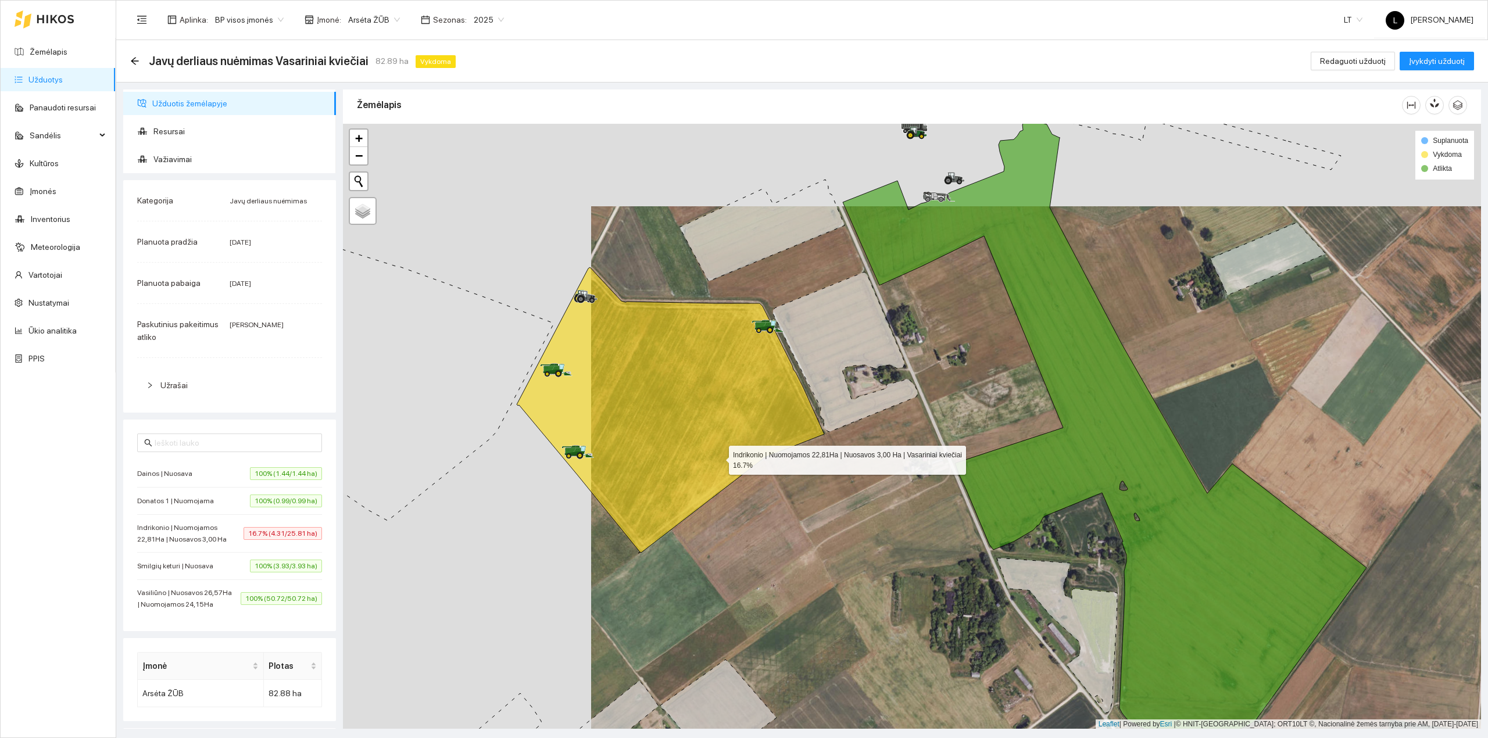
click at [712, 450] on icon at bounding box center [671, 410] width 308 height 286
